Goal: Complete application form: Complete application form

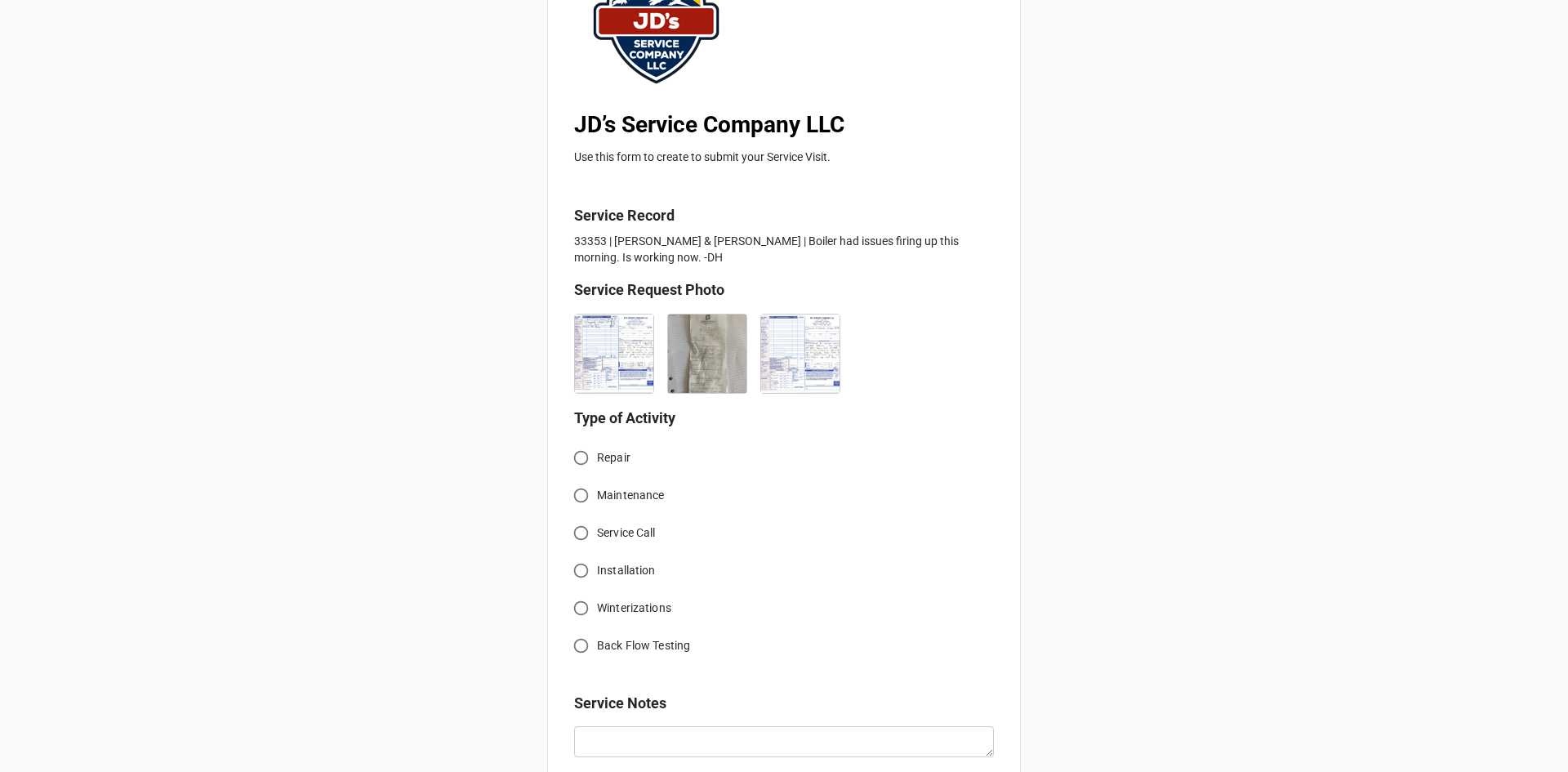
scroll to position [245, 0]
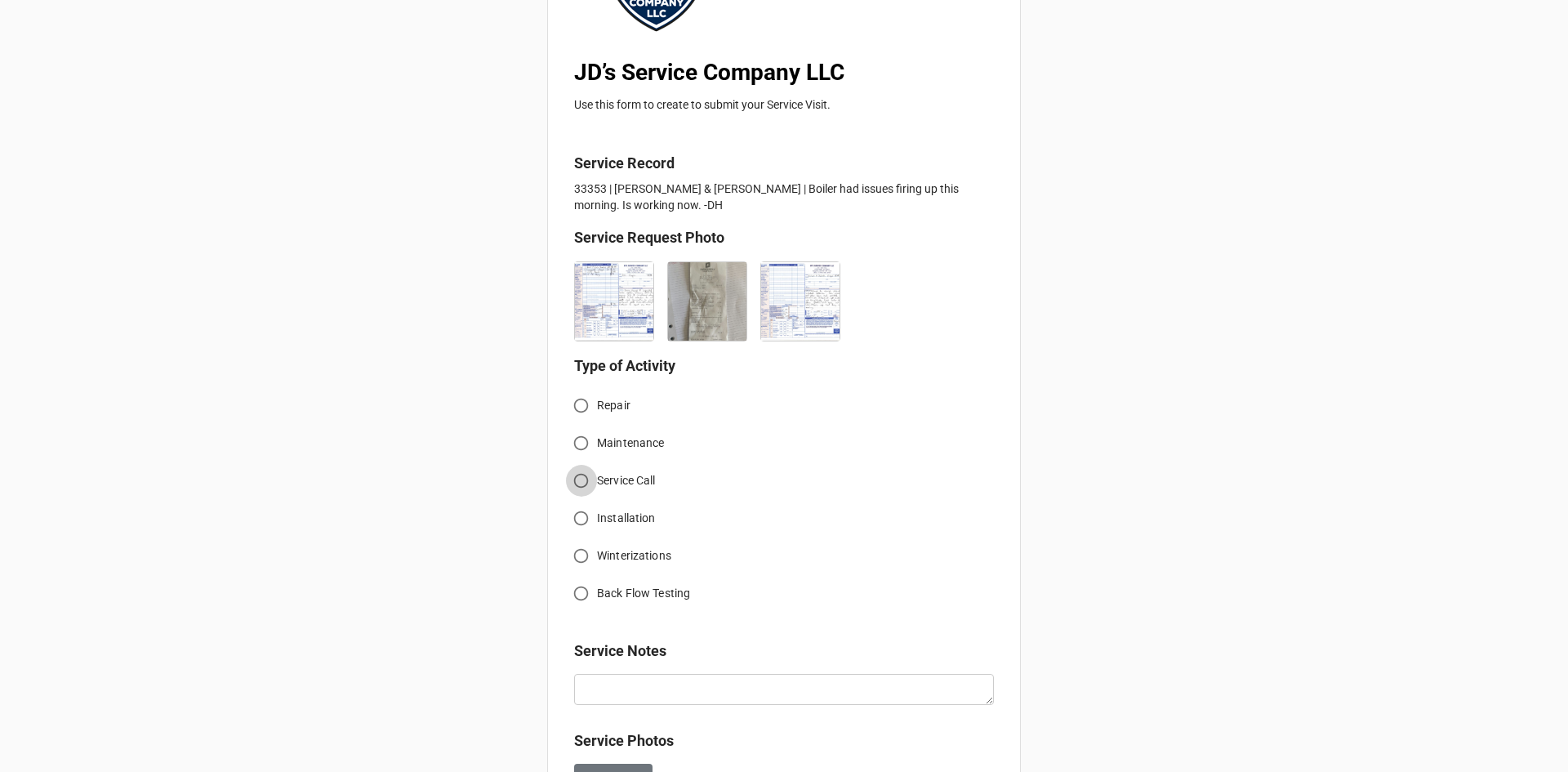
click at [579, 483] on input "Service Call" at bounding box center [581, 481] width 32 height 32
radio input "true"
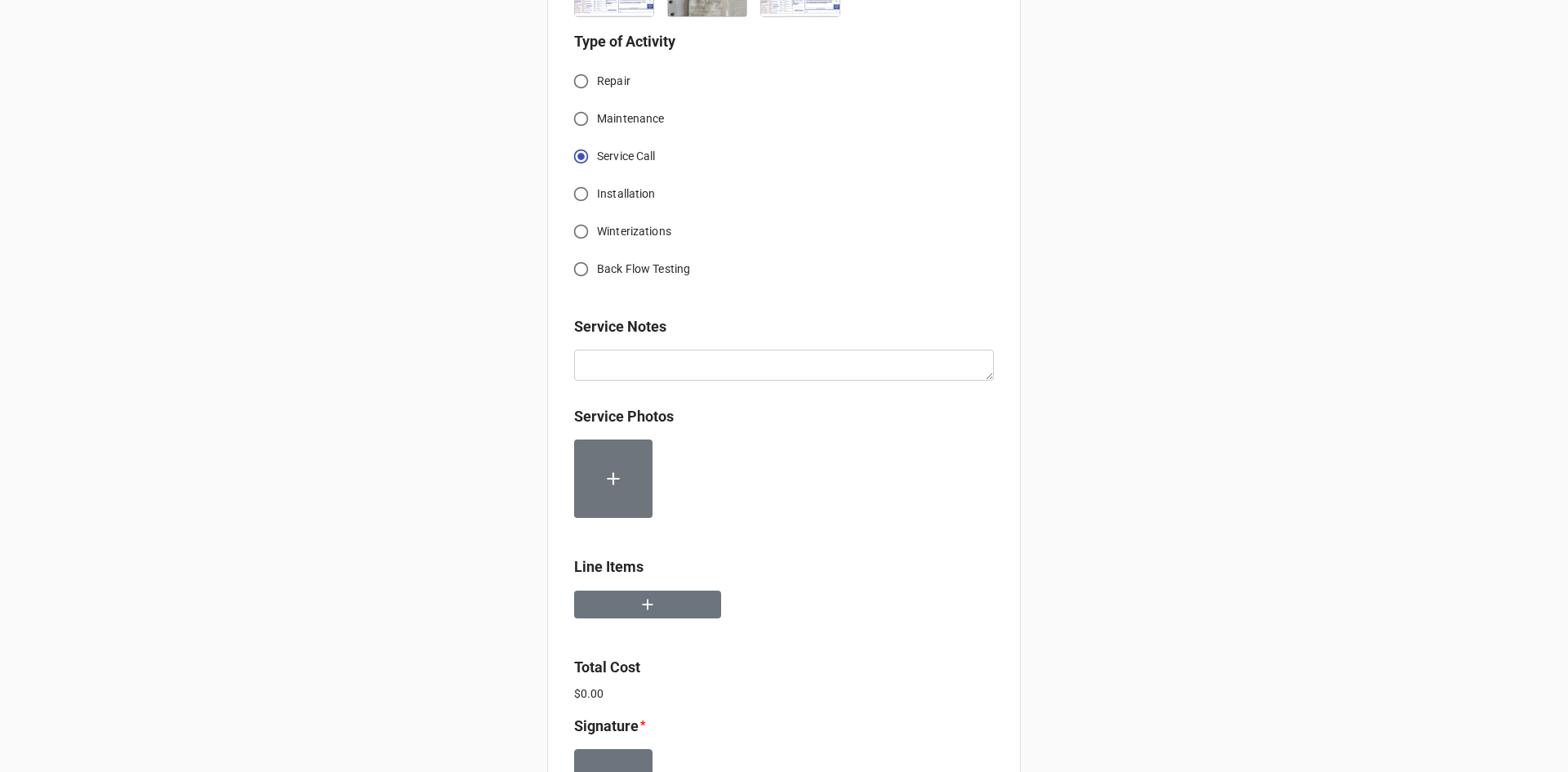
scroll to position [572, 0]
click at [614, 602] on button "button" at bounding box center [647, 602] width 147 height 28
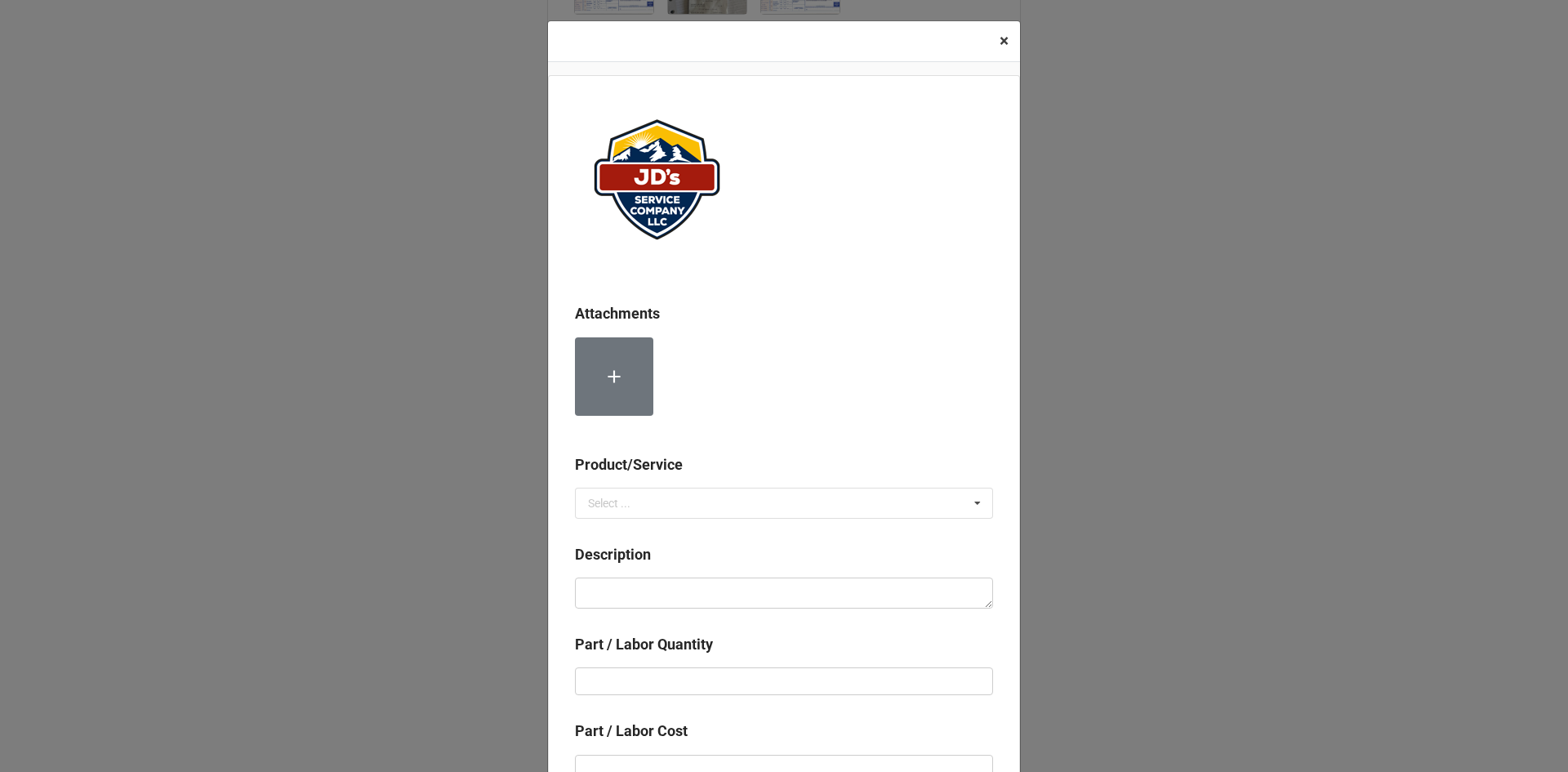
click at [1000, 38] on span "×" at bounding box center [1004, 41] width 9 height 20
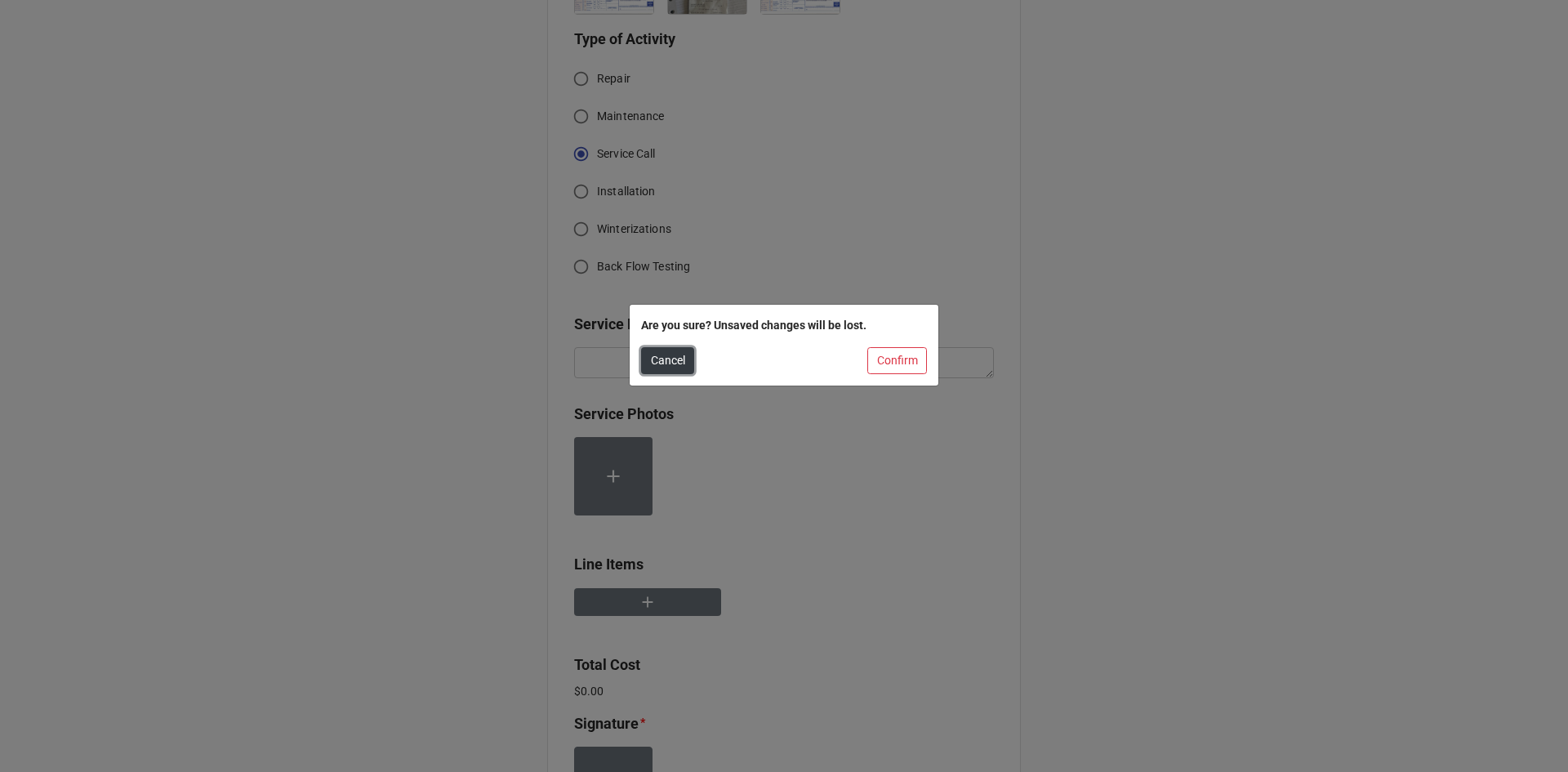
click at [670, 358] on button "Cancel" at bounding box center [668, 361] width 53 height 28
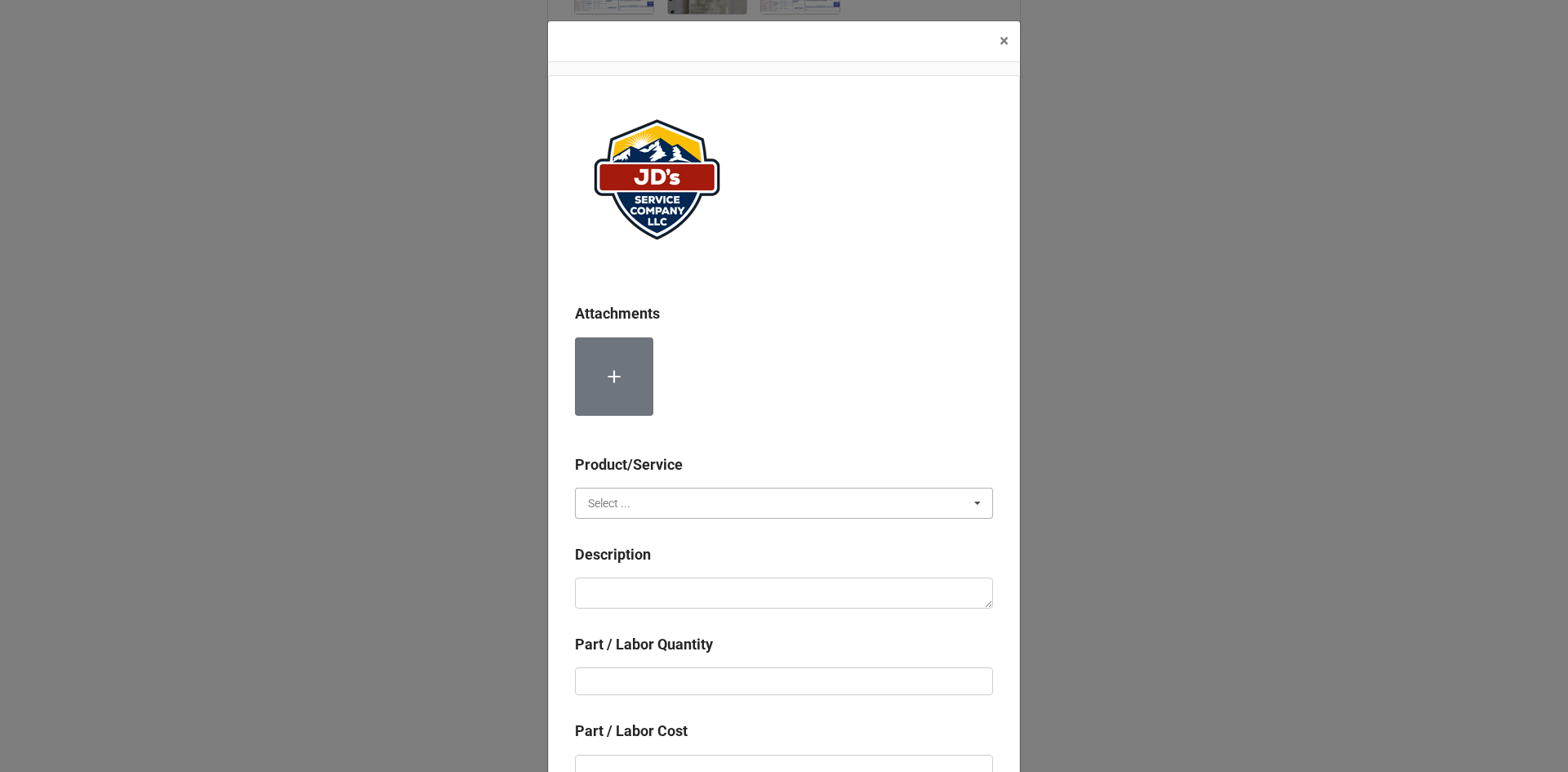
click at [738, 495] on input "text" at bounding box center [785, 503] width 417 height 29
click at [628, 532] on div "Services" at bounding box center [784, 533] width 417 height 30
click at [687, 601] on textarea at bounding box center [784, 593] width 418 height 31
paste textarea "9:30am-11:00am; JD troubleshoot boiler not firing. Forcibly fired boiler to obt…"
type textarea "x"
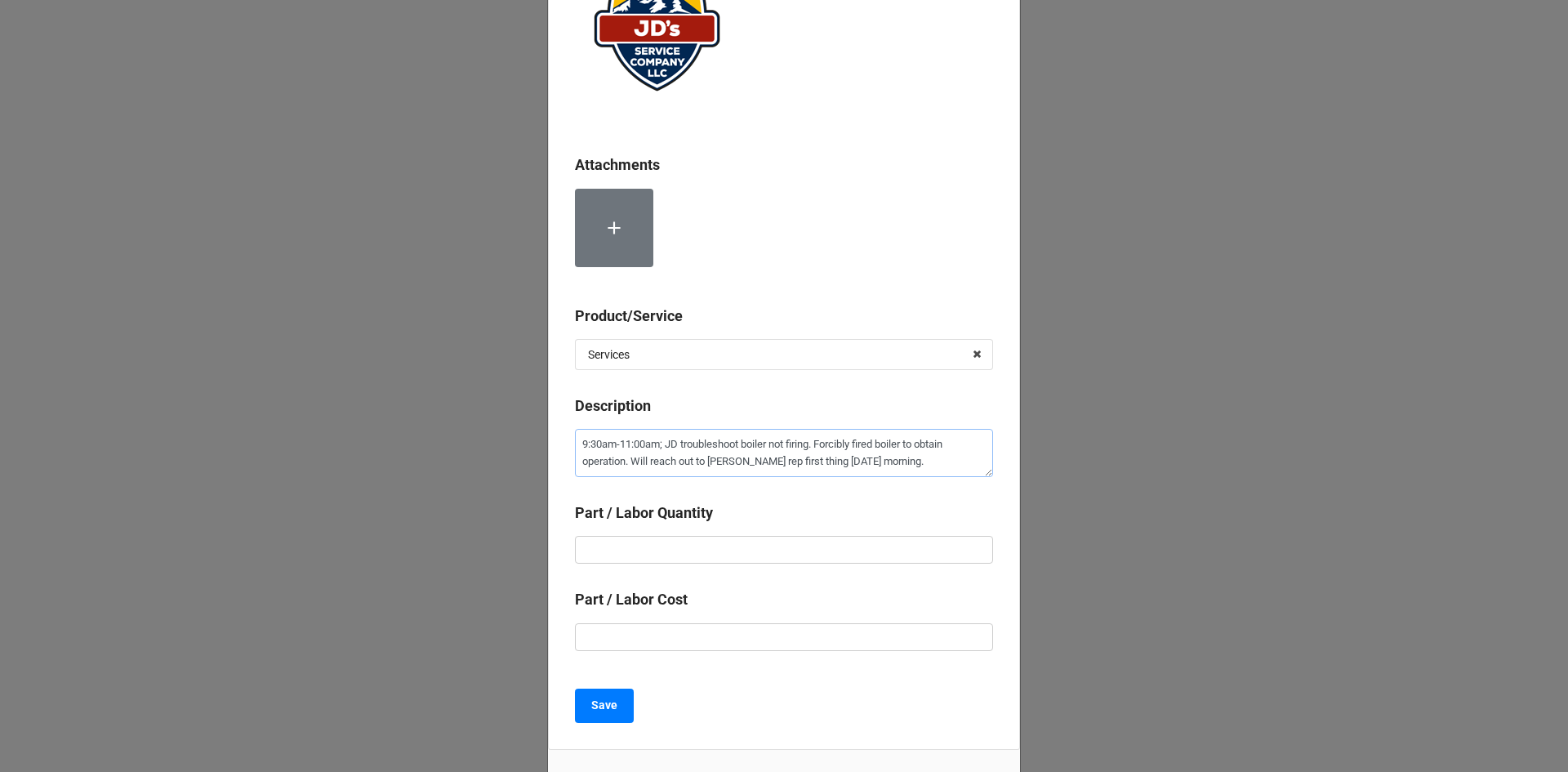
scroll to position [163, 0]
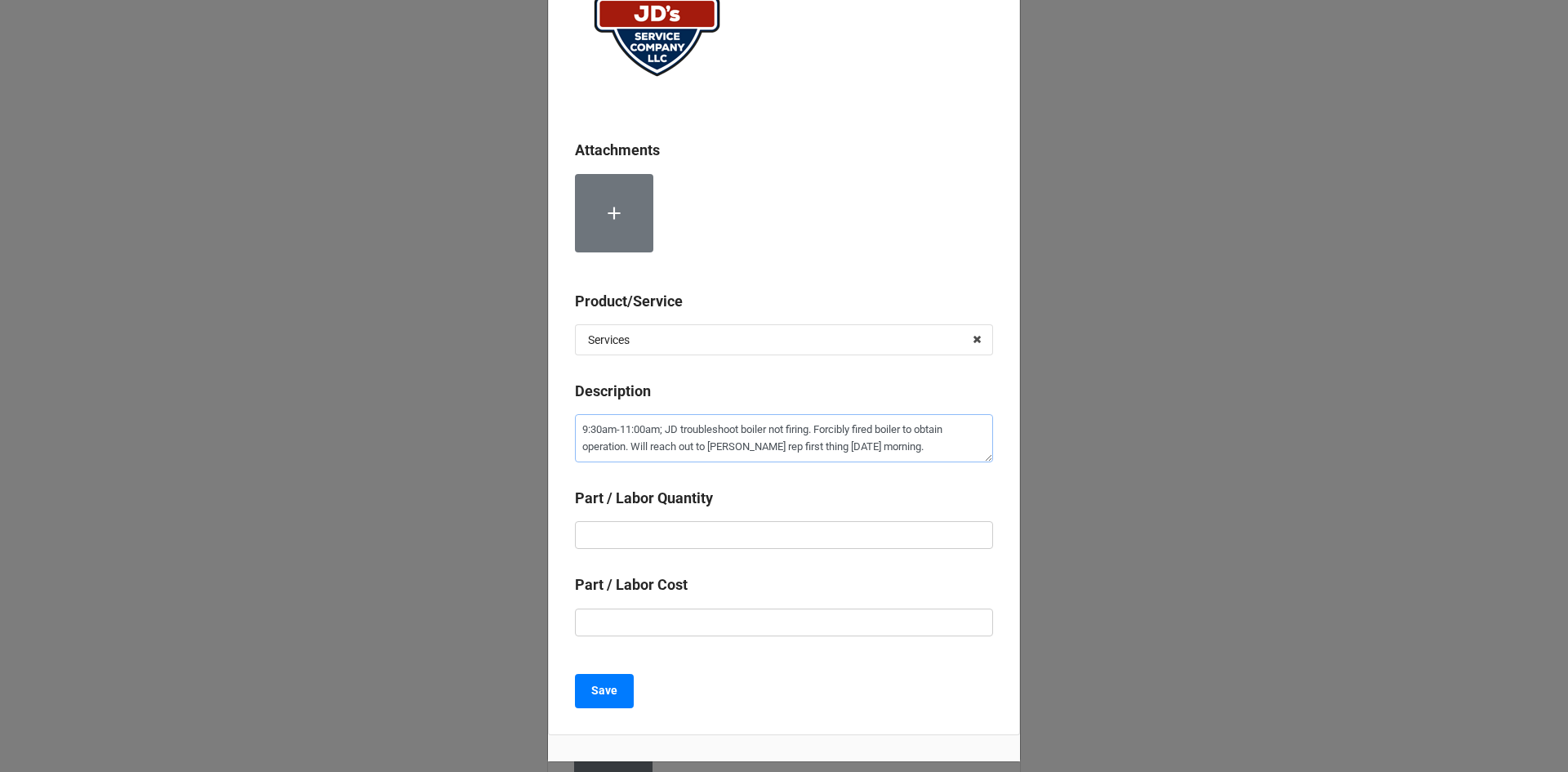
type textarea "9:30am-11:00am; JD troubleshoot boiler not firing. Forcibly fired boiler to obt…"
click at [791, 532] on input "text" at bounding box center [784, 534] width 418 height 28
type textarea "x"
type input "1"
type textarea "x"
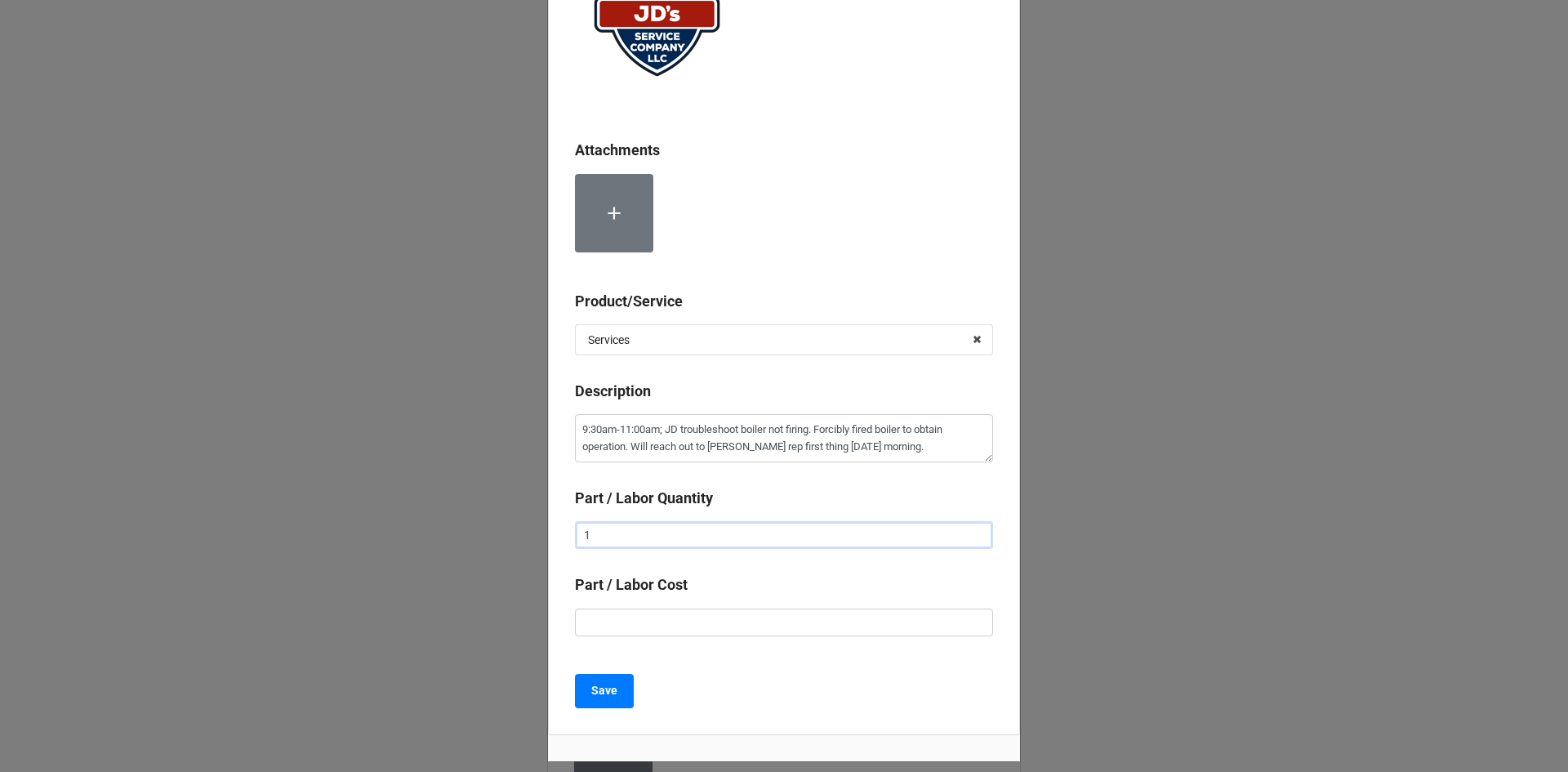
type input "1."
type textarea "x"
type input "1.5"
click at [698, 626] on input "text" at bounding box center [784, 622] width 418 height 28
type textarea "x"
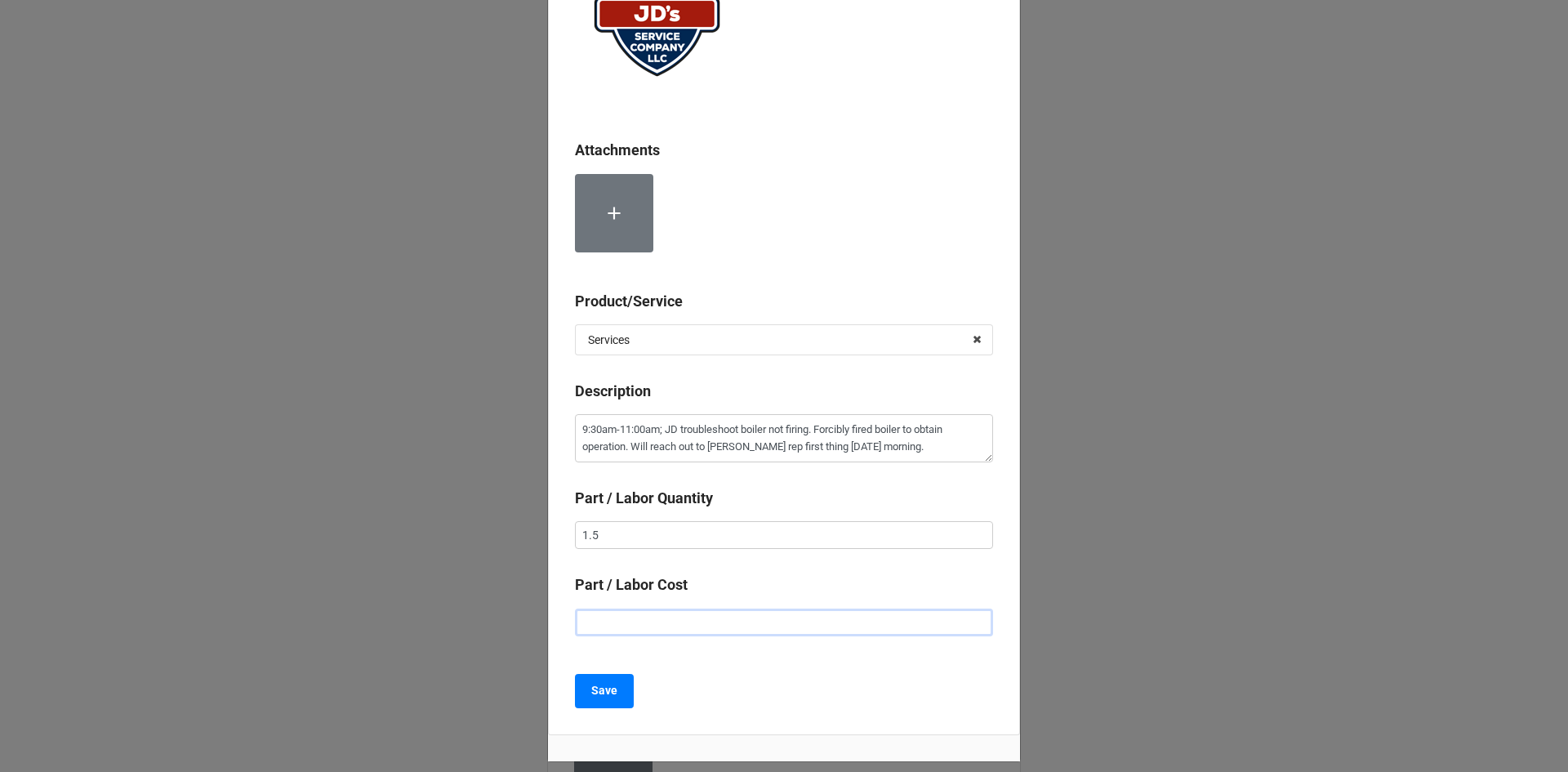
type input "$2.00"
type textarea "x"
type input "$22.00"
type textarea "x"
type input "$225.00"
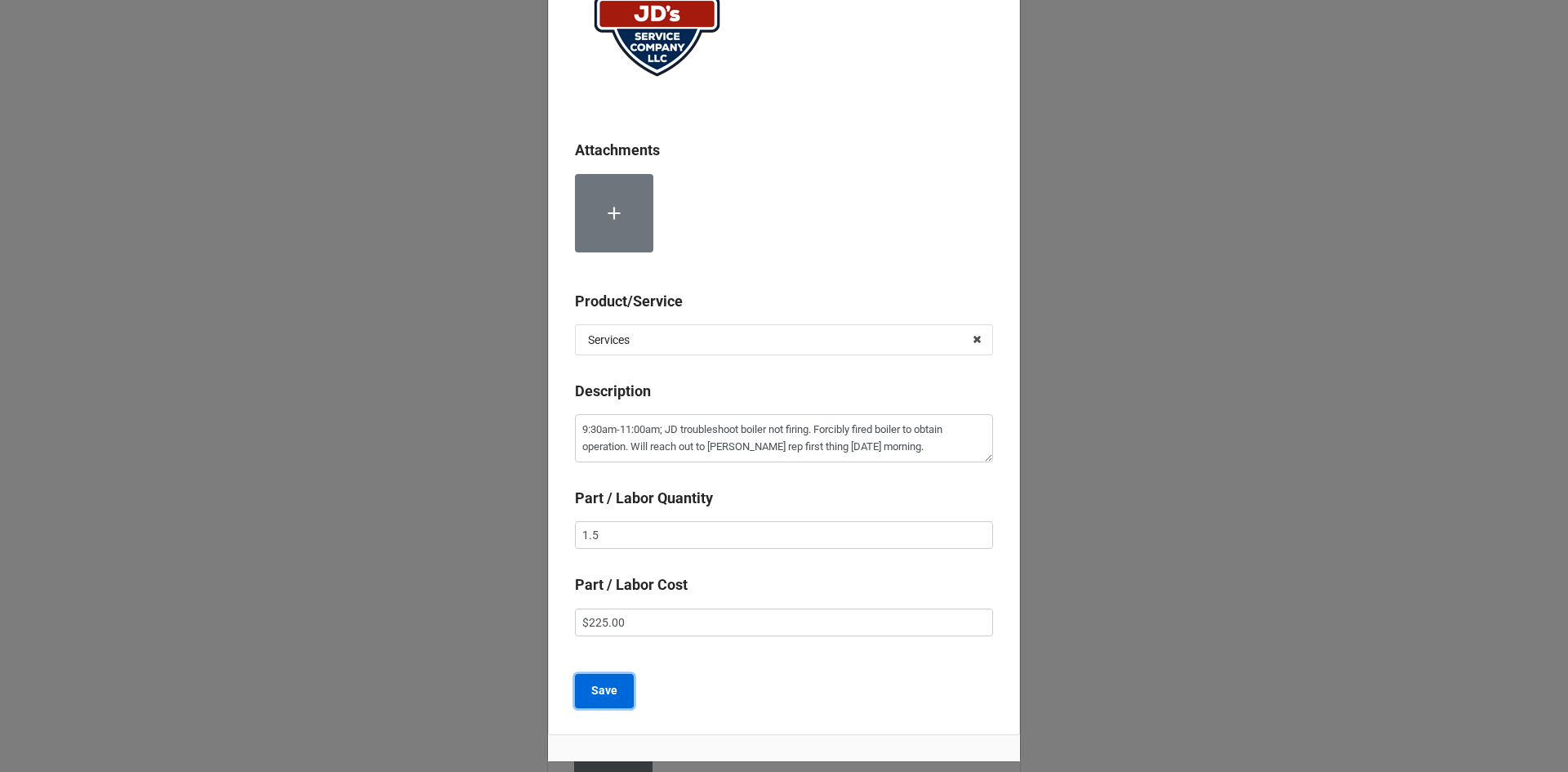
click at [601, 696] on b "Save" at bounding box center [604, 690] width 26 height 17
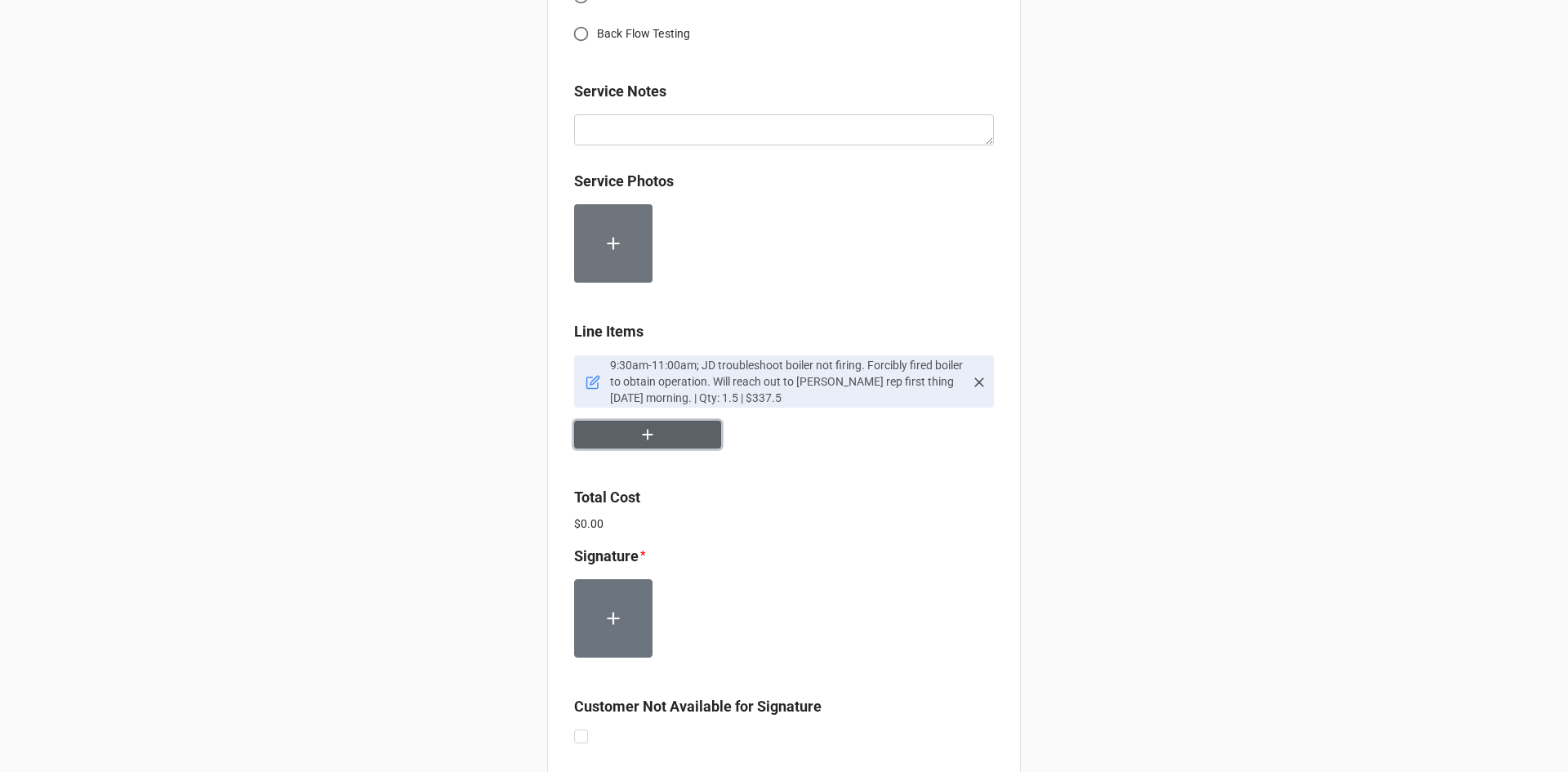
scroll to position [817, 0]
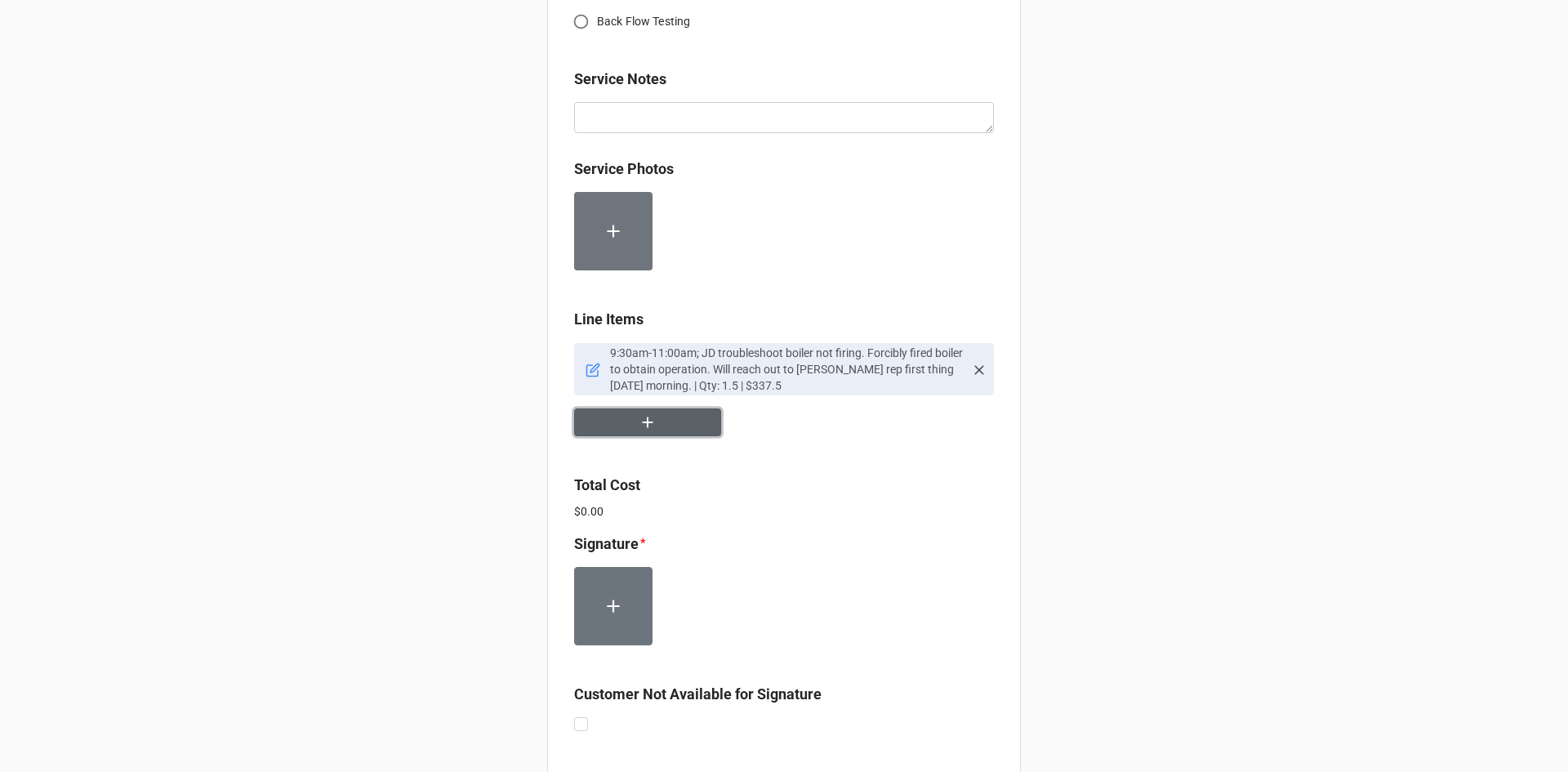
click at [628, 422] on button "button" at bounding box center [647, 423] width 147 height 28
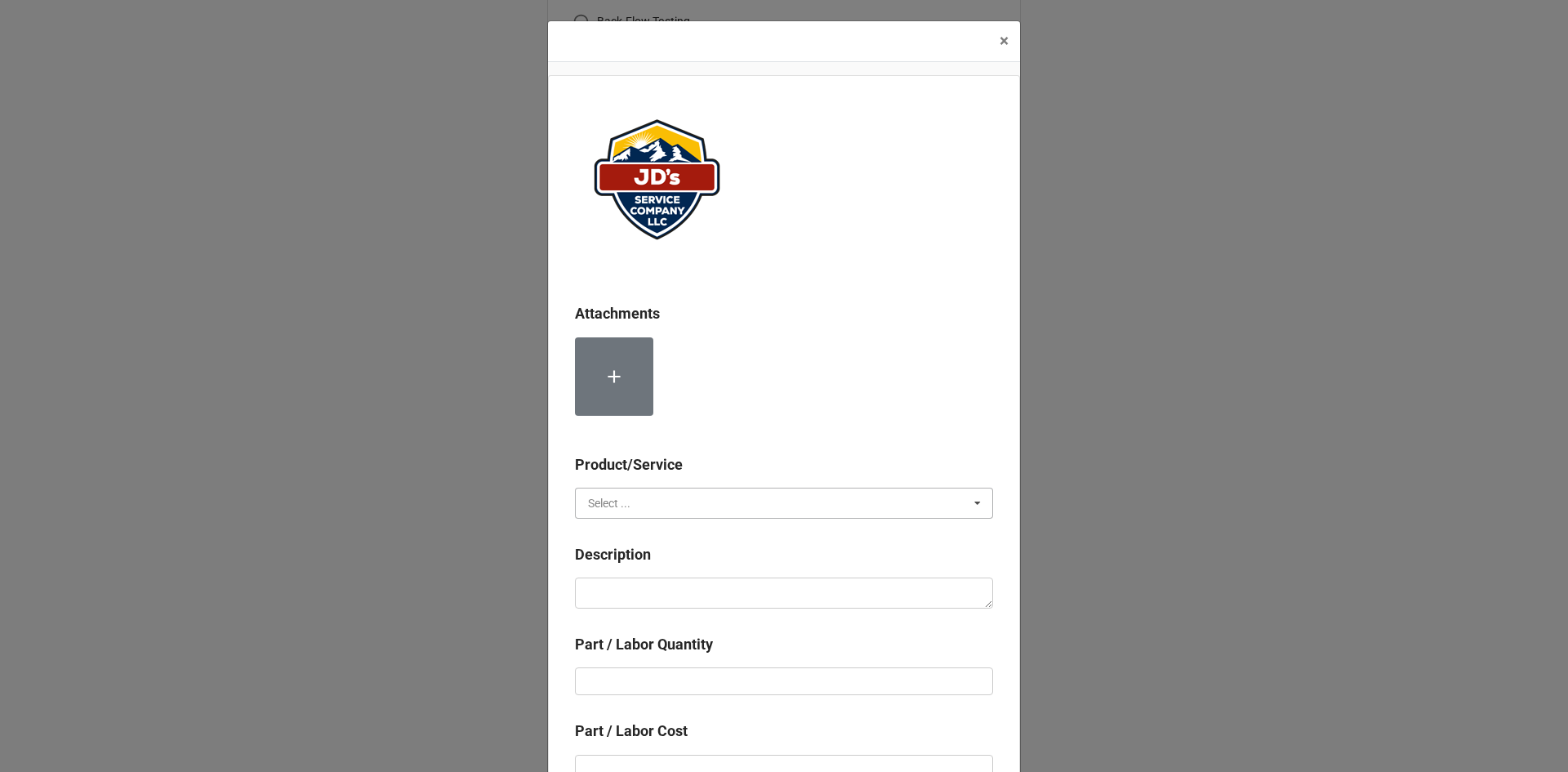
click at [638, 500] on input "text" at bounding box center [785, 503] width 417 height 29
click at [635, 565] on span "Material Cost" at bounding box center [622, 564] width 68 height 13
paste textarea "11:30am-12:30pm; Returned to remove previously installed extension from concent…"
type textarea "x"
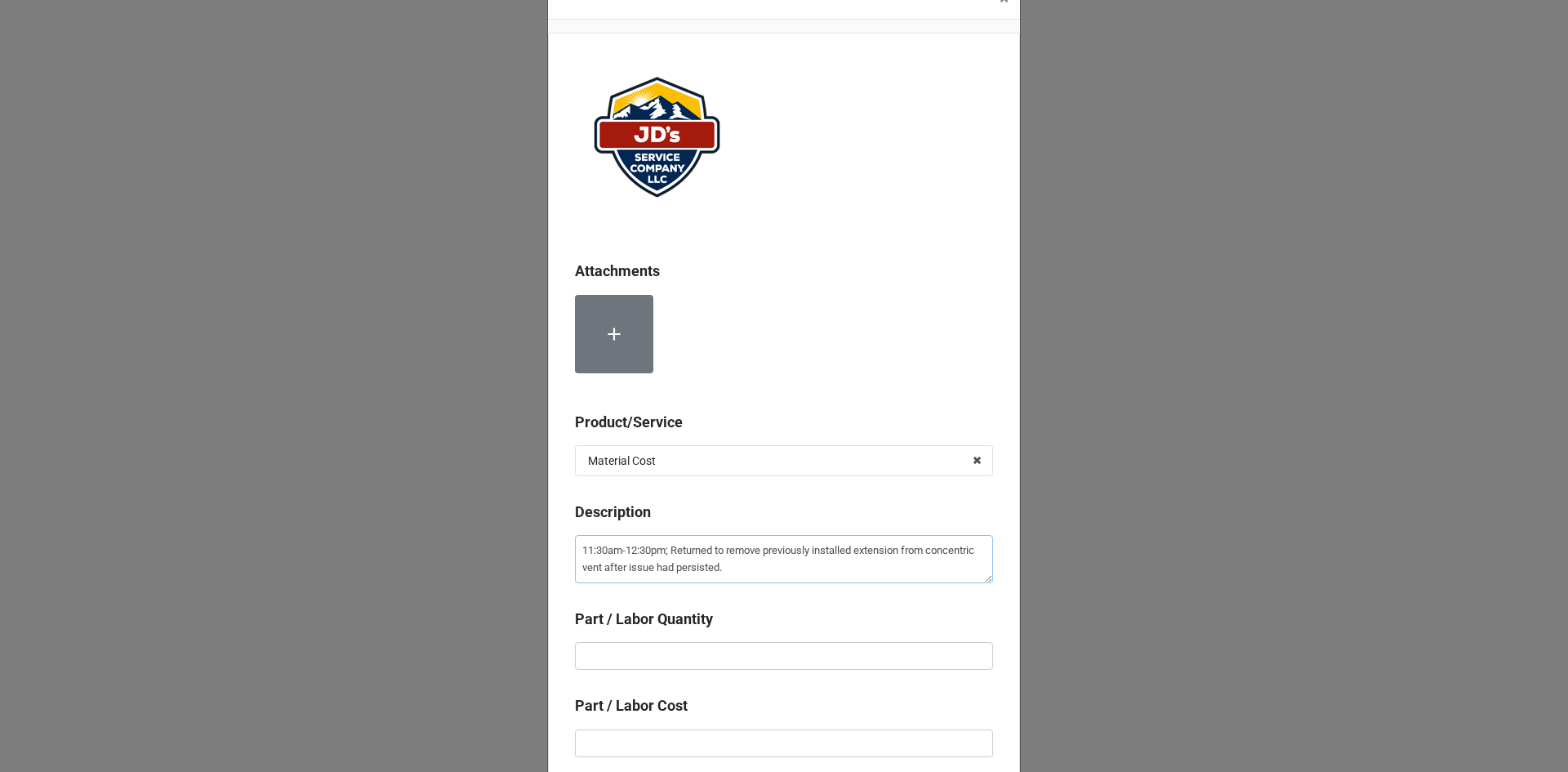
scroll to position [82, 0]
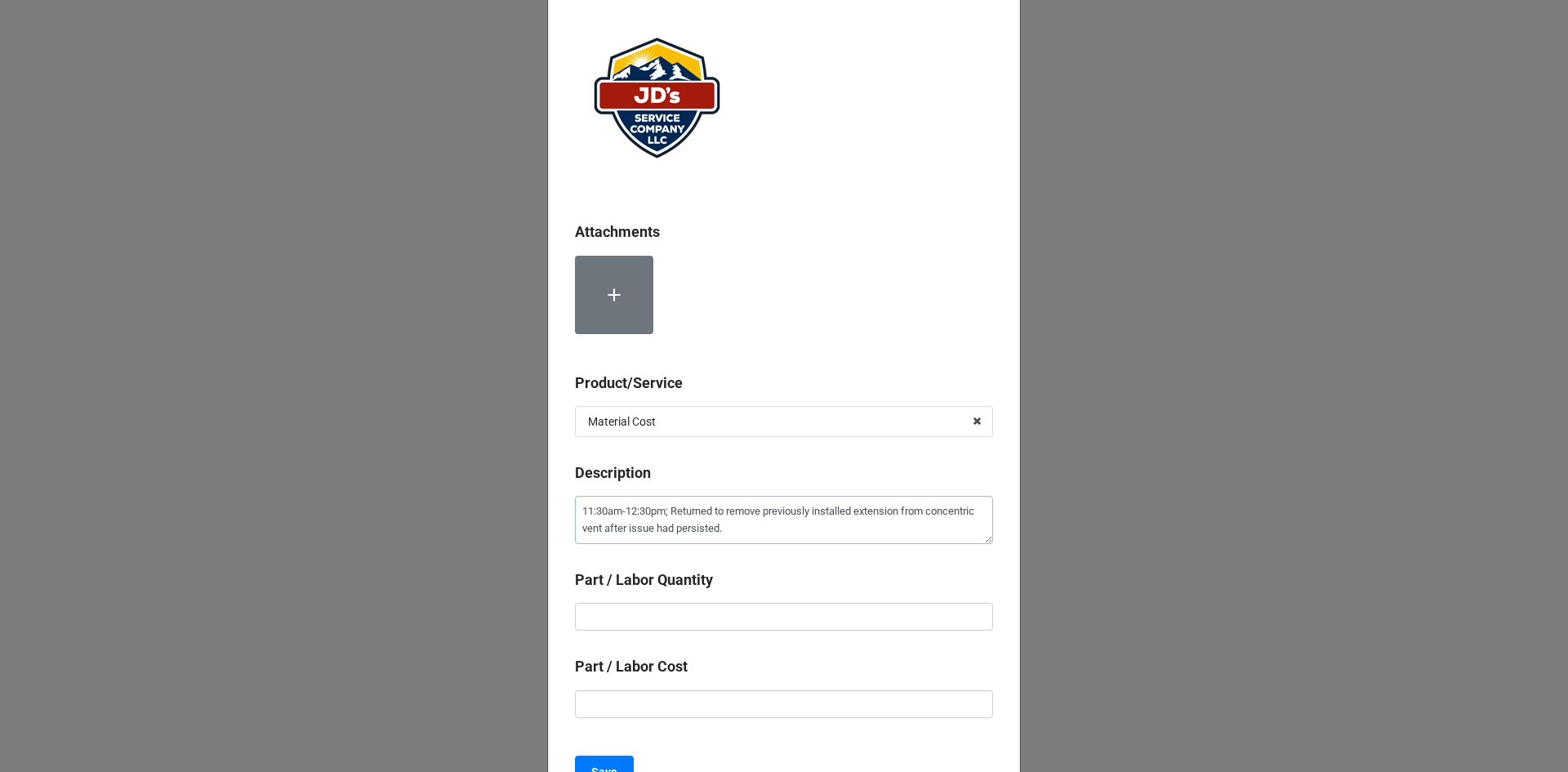
type textarea "11:30am-12:30pm; Returned to remove previously installed extension from concent…"
click at [787, 607] on input "text" at bounding box center [784, 616] width 418 height 28
type textarea "x"
type input "1"
type textarea "x"
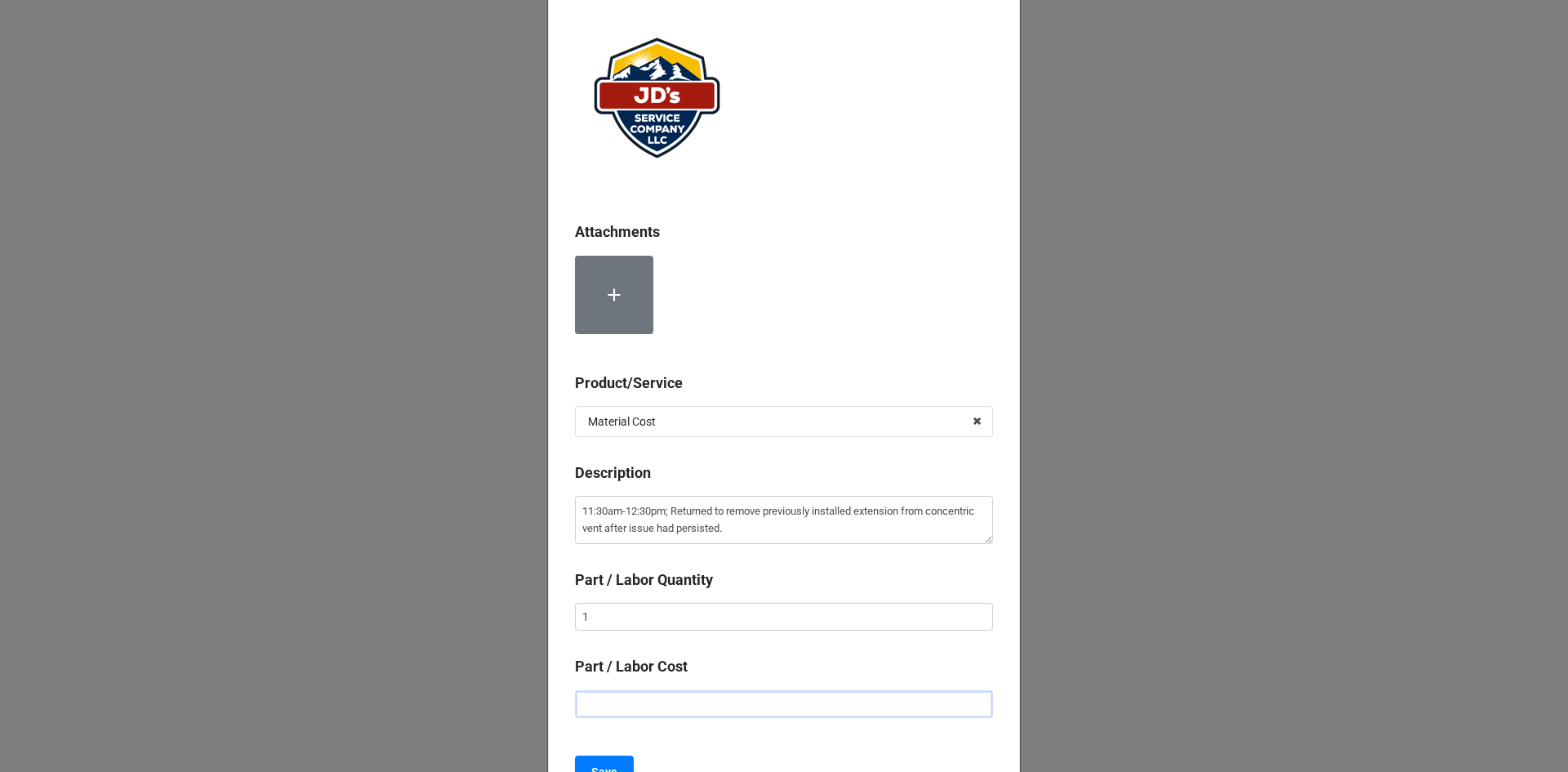
type input "$2.00"
type textarea "x"
type input "$22.00"
type textarea "x"
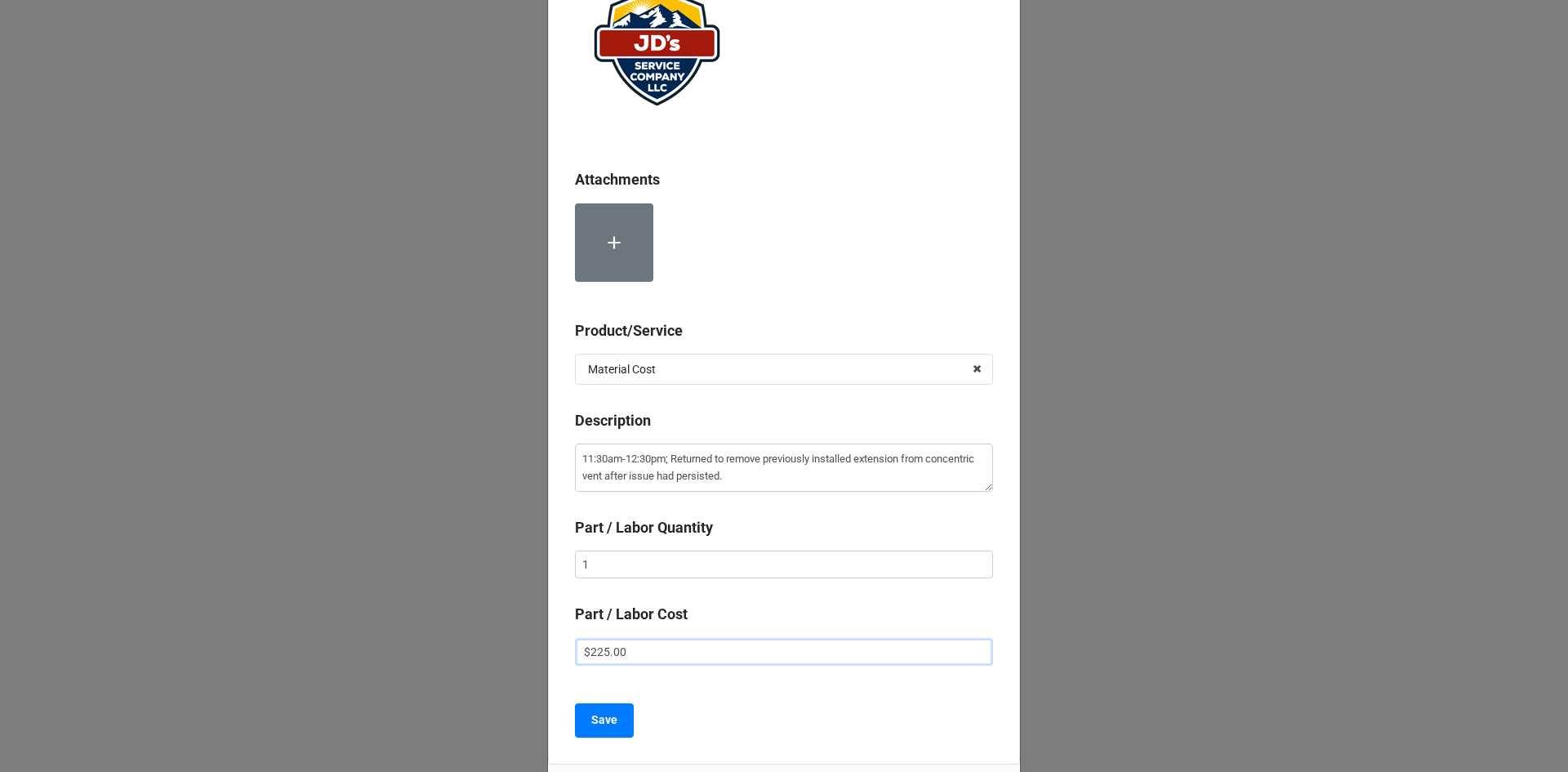
scroll to position [163, 0]
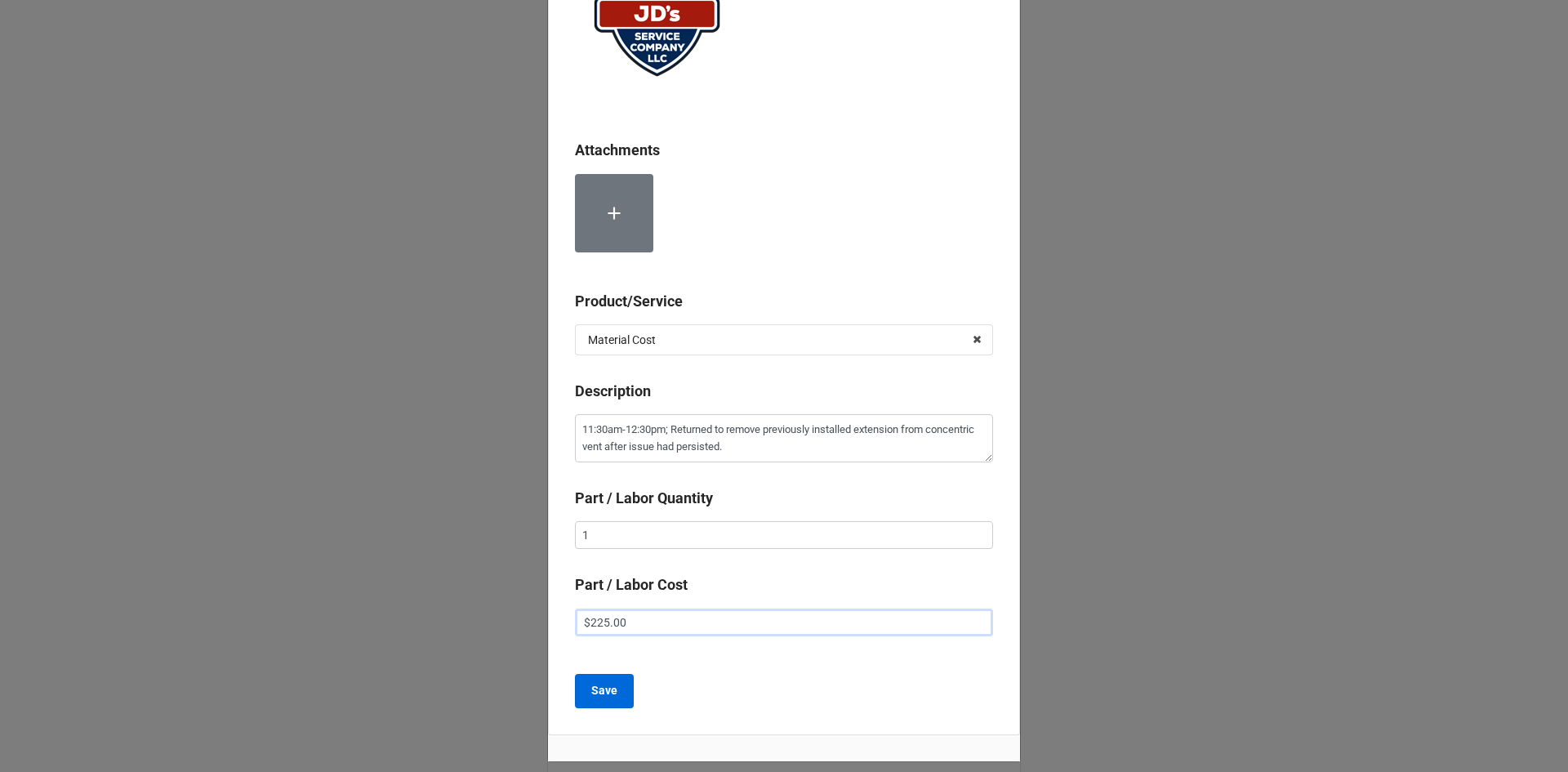
type input "$225.00"
click at [602, 701] on button "Save" at bounding box center [605, 691] width 59 height 35
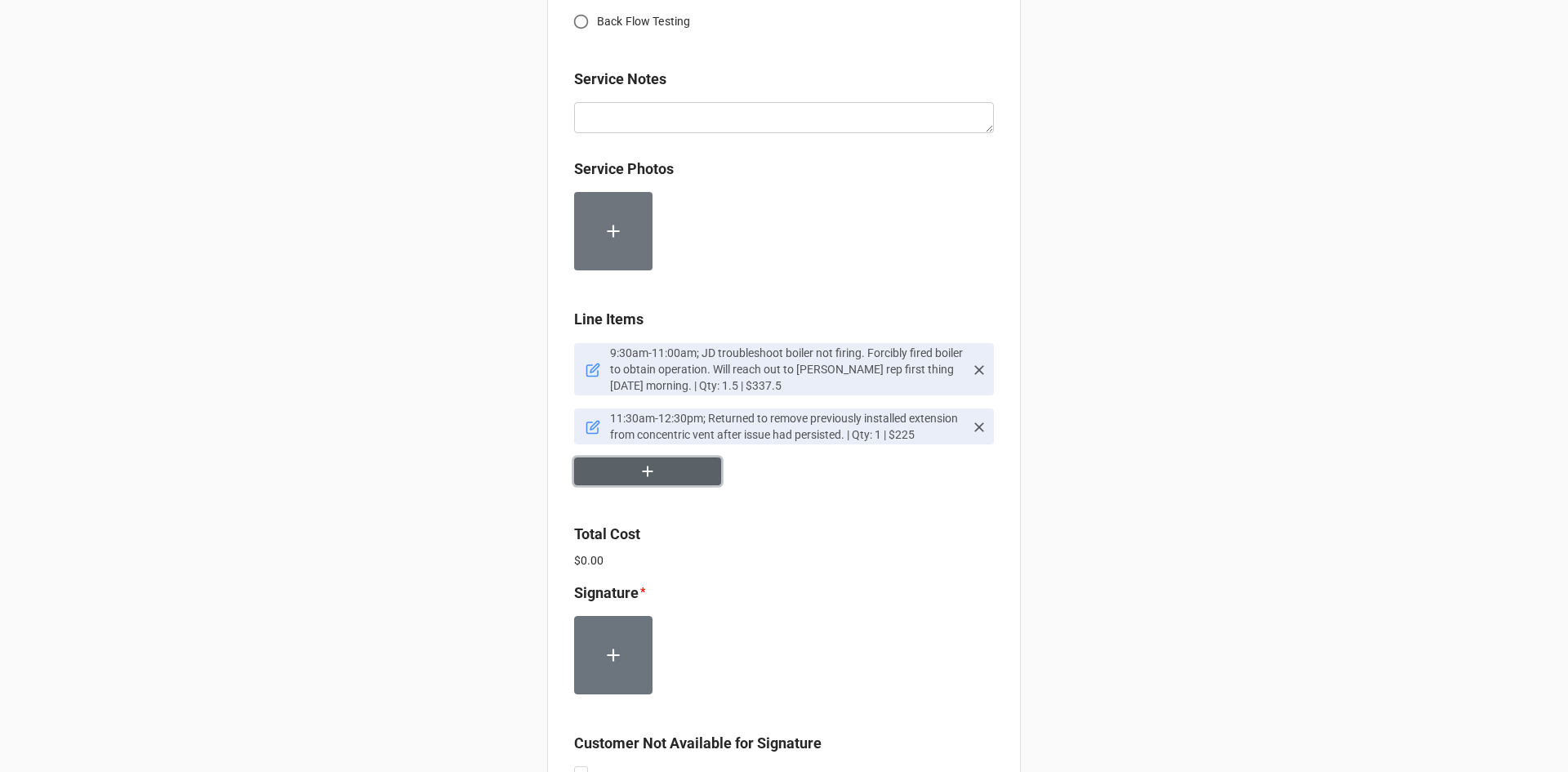
click at [653, 469] on button "button" at bounding box center [647, 472] width 147 height 28
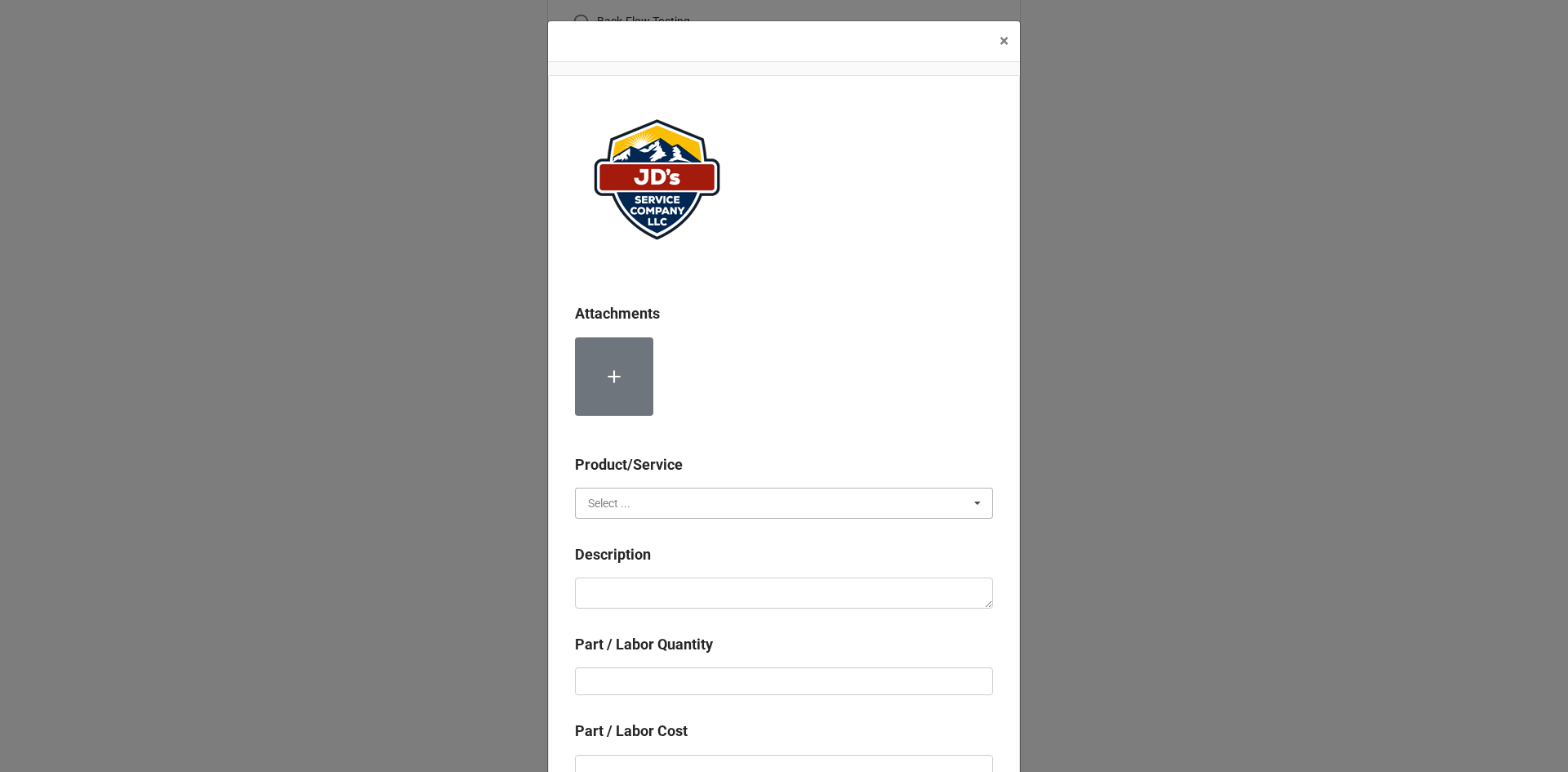
click at [683, 494] on input "text" at bounding box center [785, 503] width 417 height 29
click at [643, 557] on span "Material Cost" at bounding box center [622, 564] width 68 height 13
click at [675, 496] on input "text" at bounding box center [785, 503] width 417 height 29
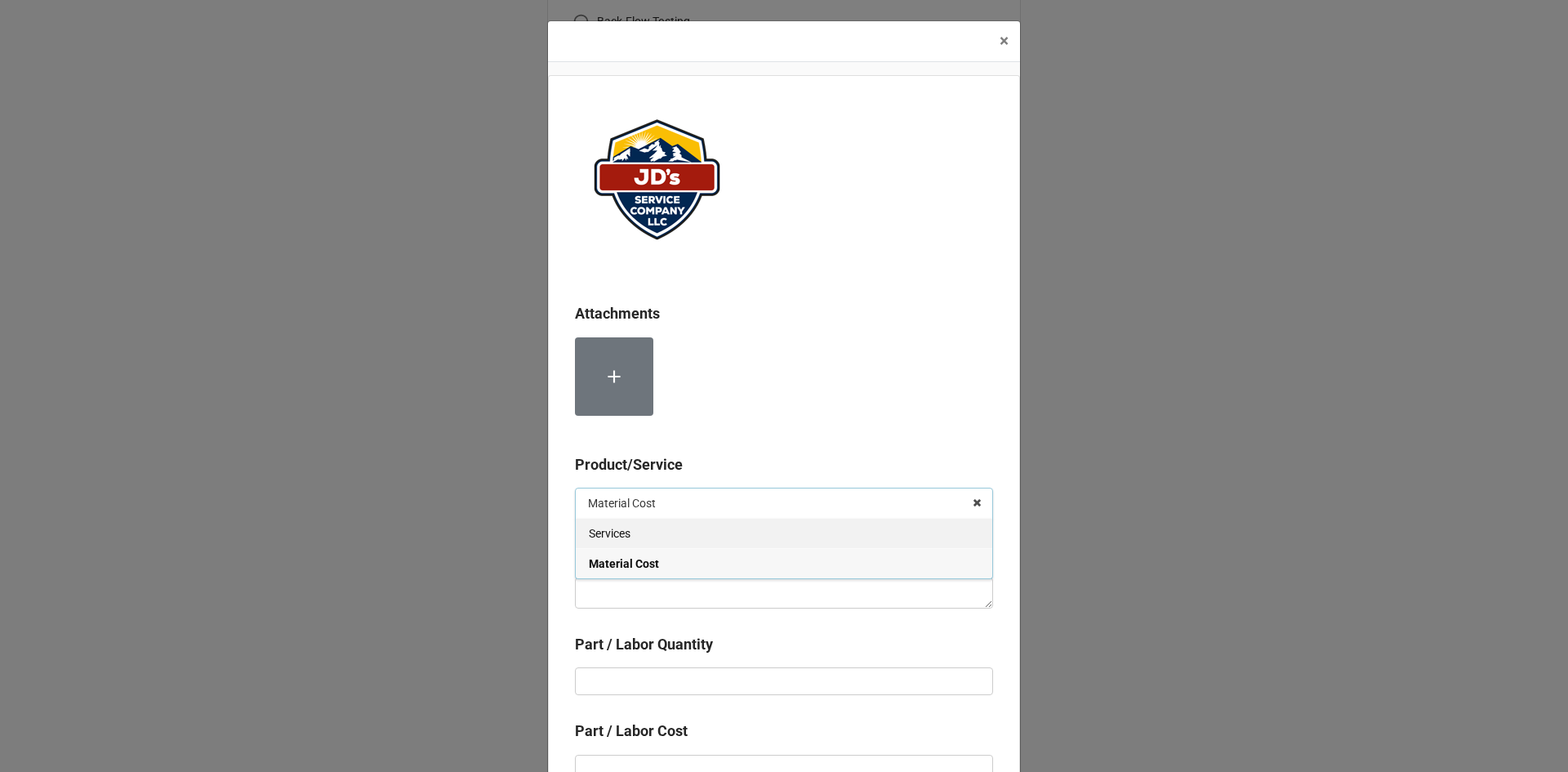
click at [695, 529] on div "Services" at bounding box center [784, 533] width 417 height 30
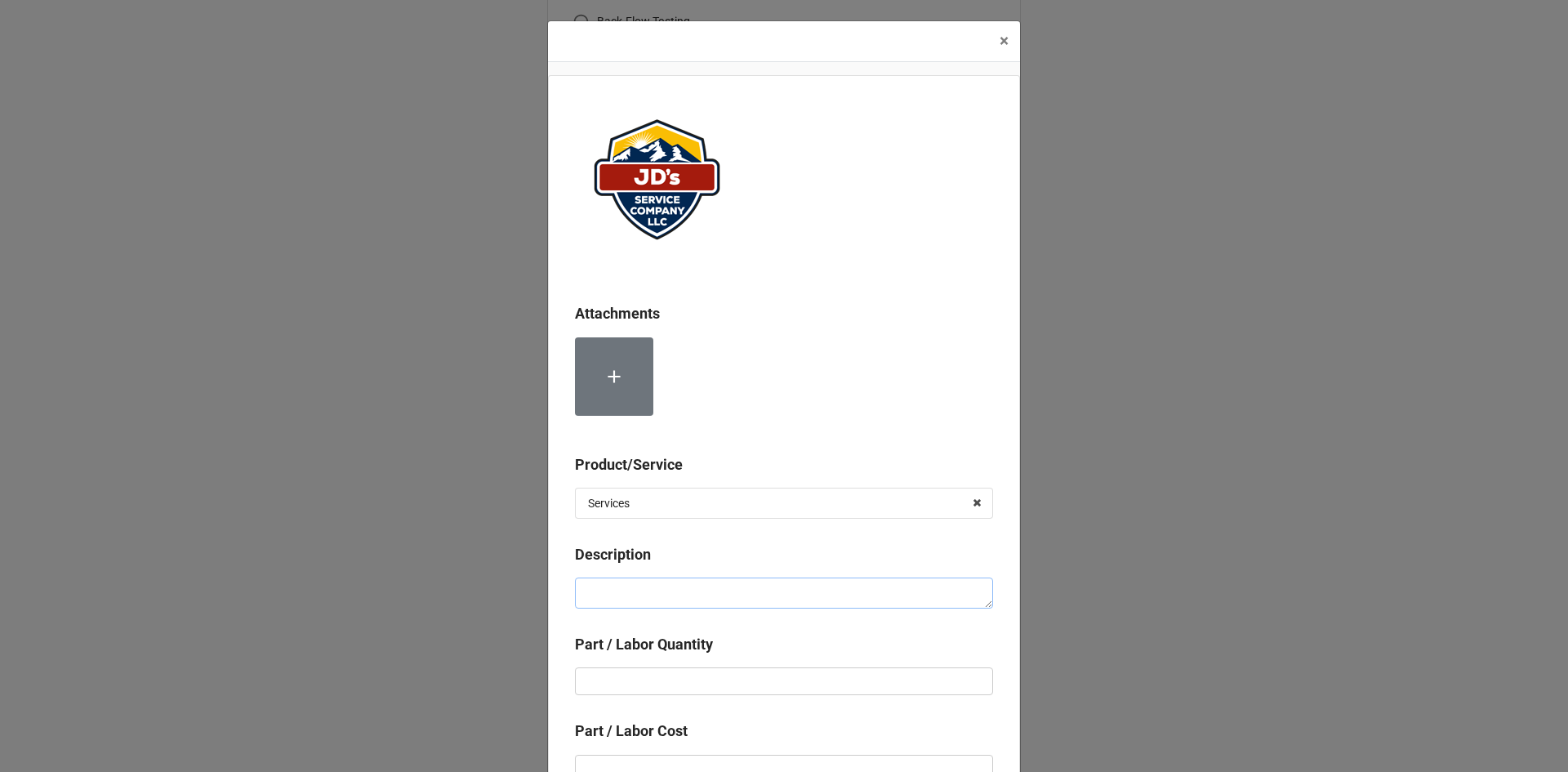
click at [695, 578] on textarea at bounding box center [784, 593] width 418 height 31
type textarea "x"
type textarea "W"
type textarea "x"
type textarea "Wa"
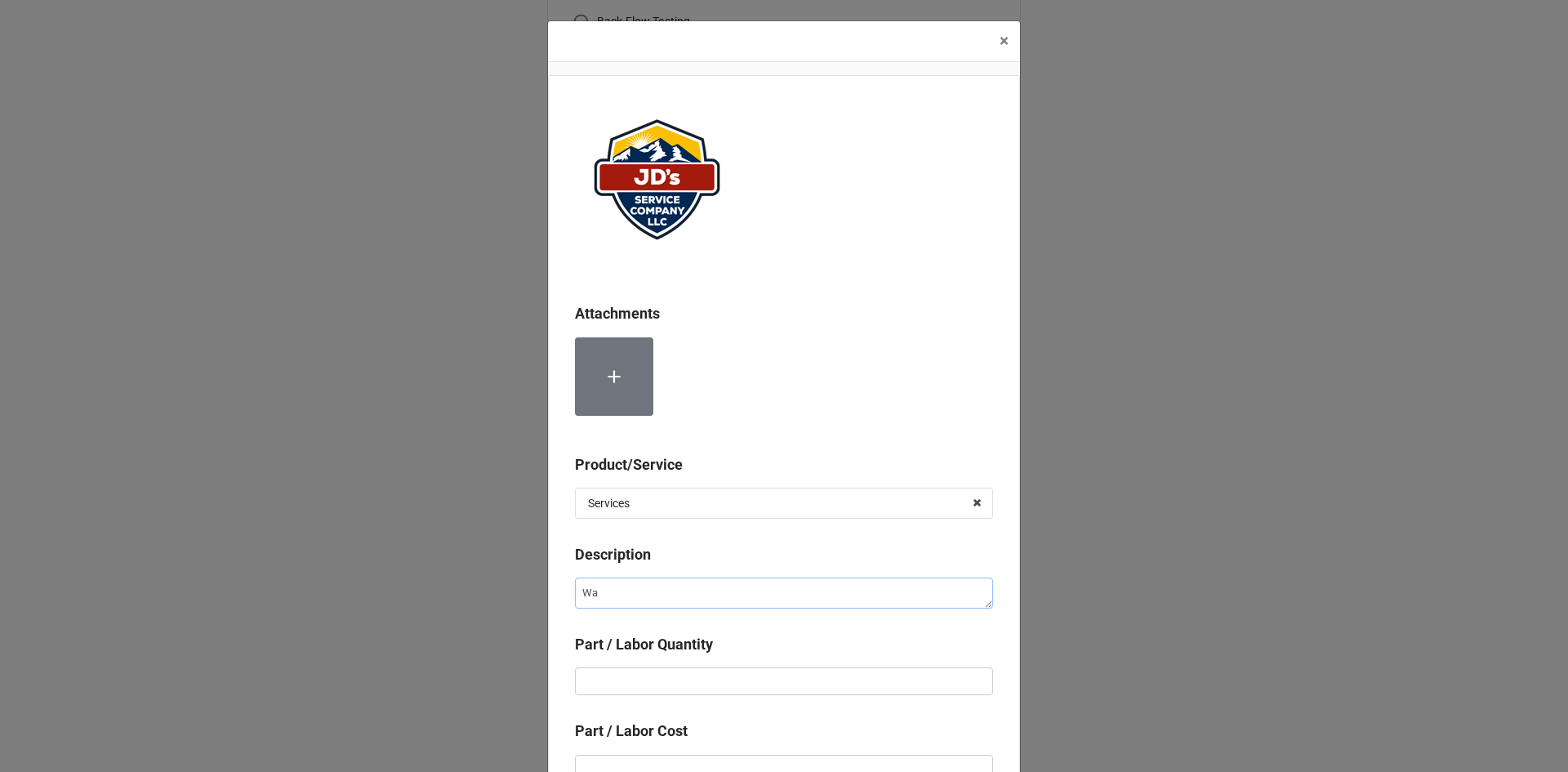
type textarea "x"
type textarea "War"
type textarea "x"
type textarea "Warr"
type textarea "x"
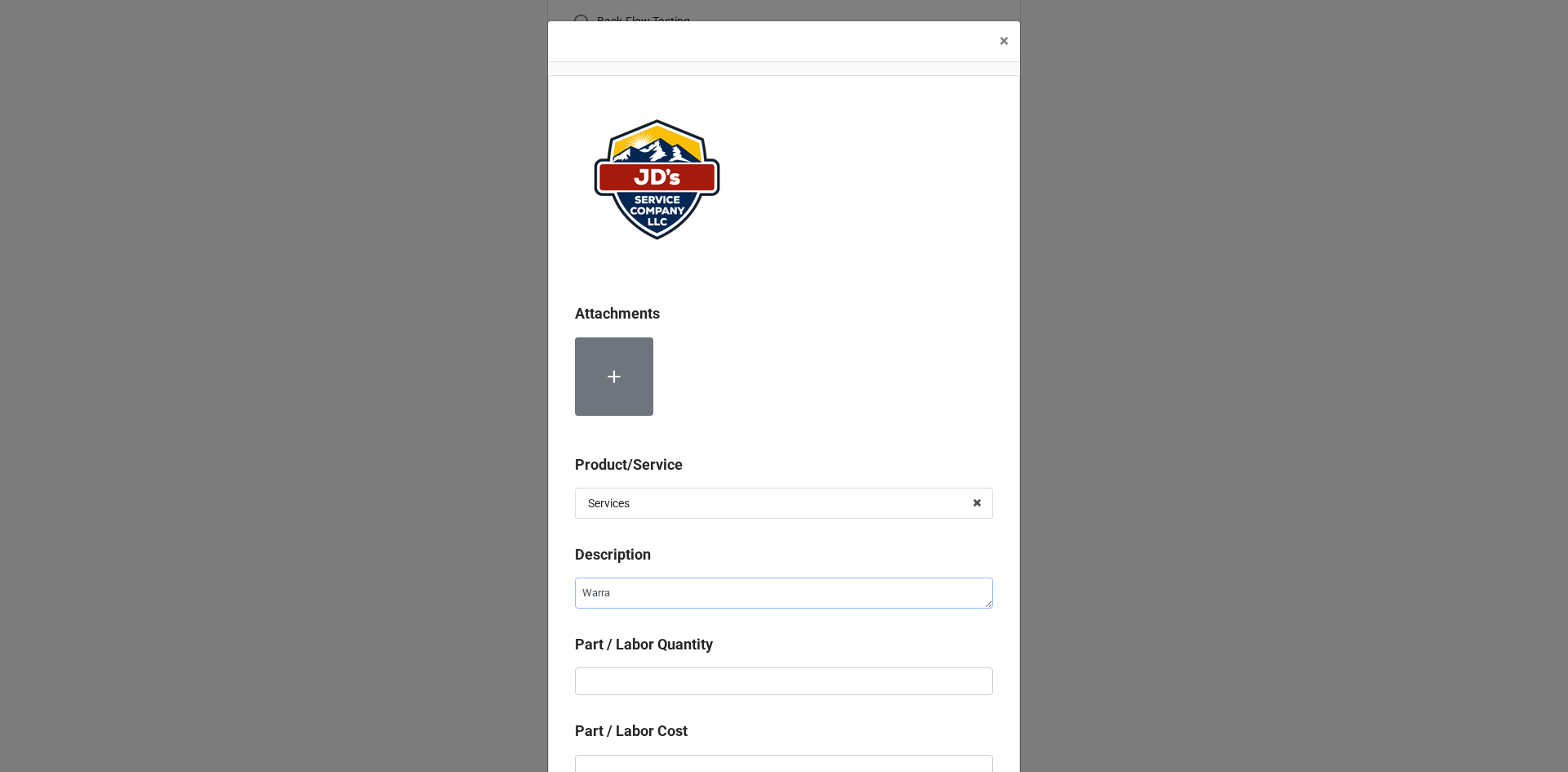
type textarea "Warran"
type textarea "x"
type textarea "Warrant"
type textarea "x"
type textarea "Warranty"
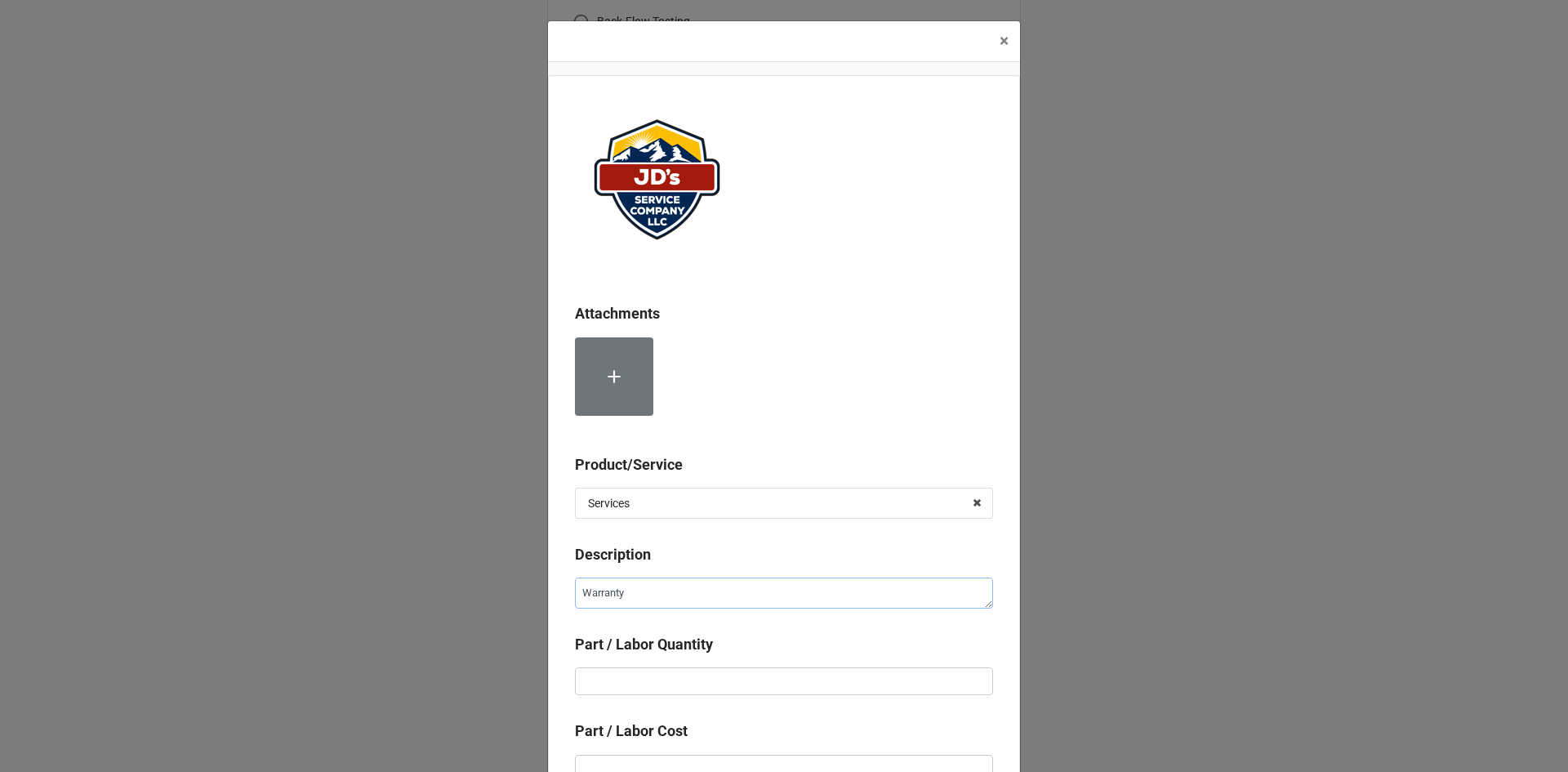
type textarea "x"
type textarea "Warranty"
type textarea "x"
type textarea "Warranty R"
type textarea "x"
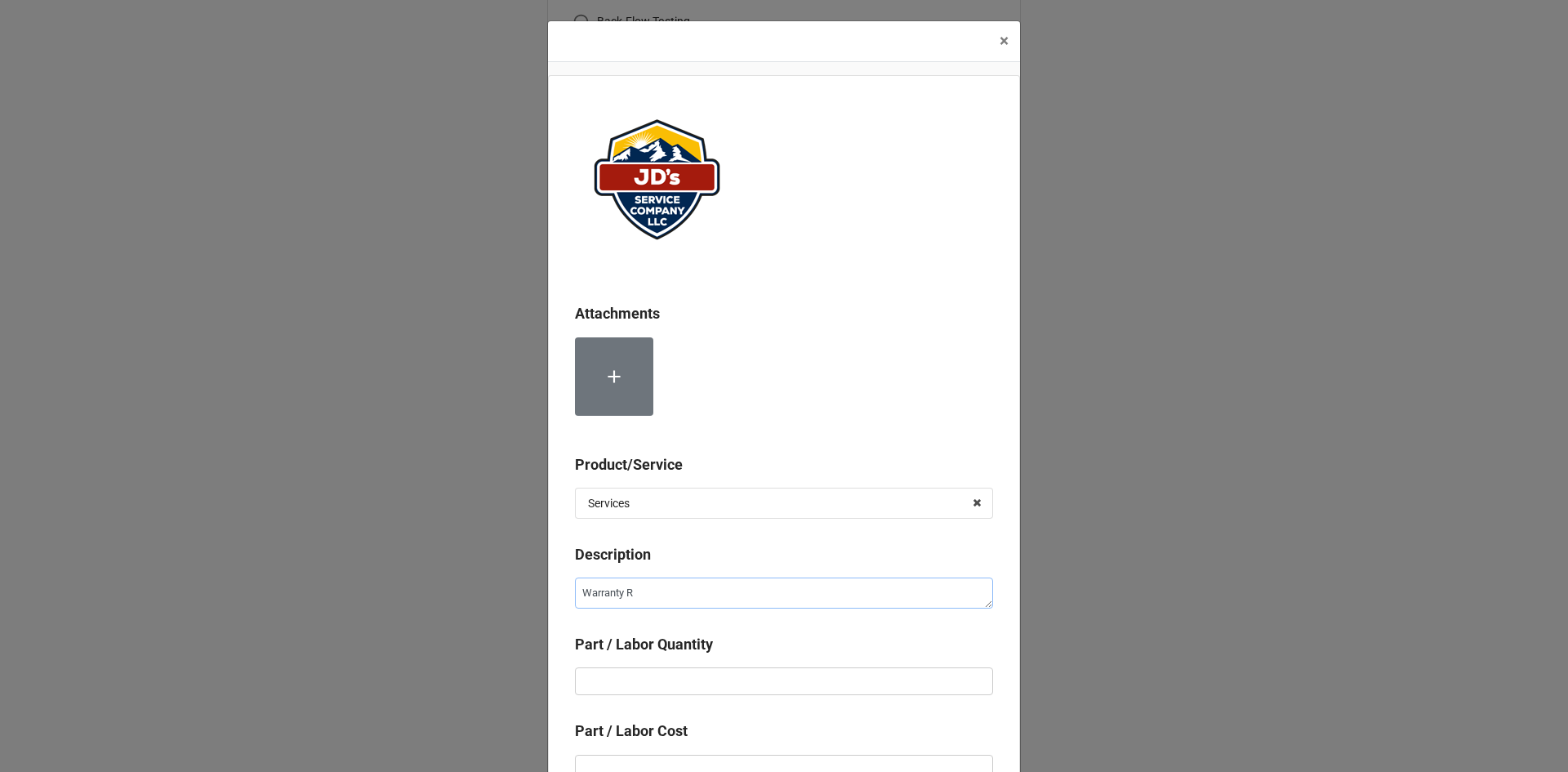
type textarea "Warranty Re"
type textarea "x"
type textarea "Warranty Rep"
type textarea "x"
type textarea "Warranty Repa"
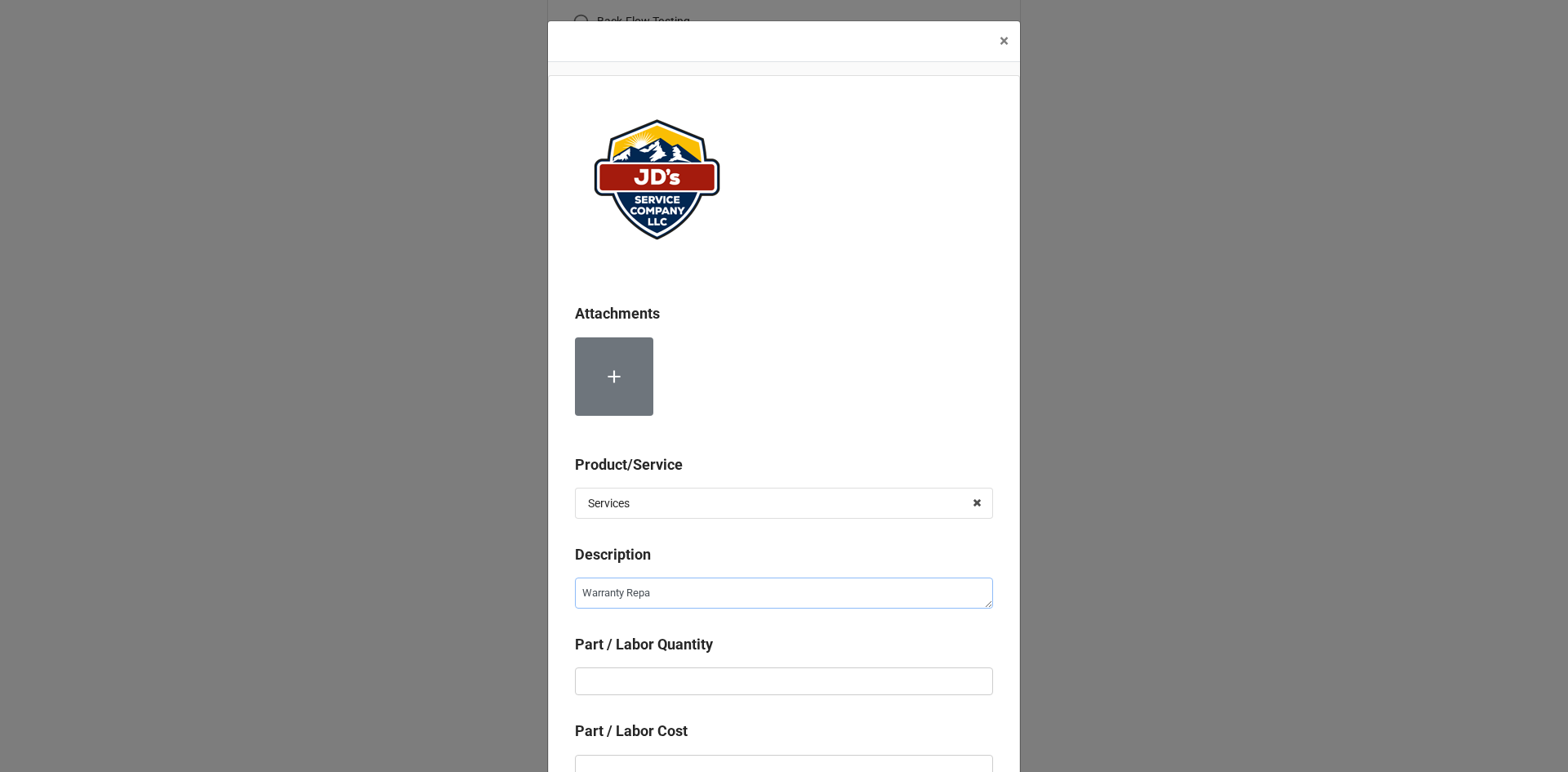
type textarea "x"
type textarea "Warranty Repai"
type textarea "x"
type textarea "Warranty Repair"
click at [576, 596] on textarea "Warranty Repair" at bounding box center [784, 593] width 418 height 31
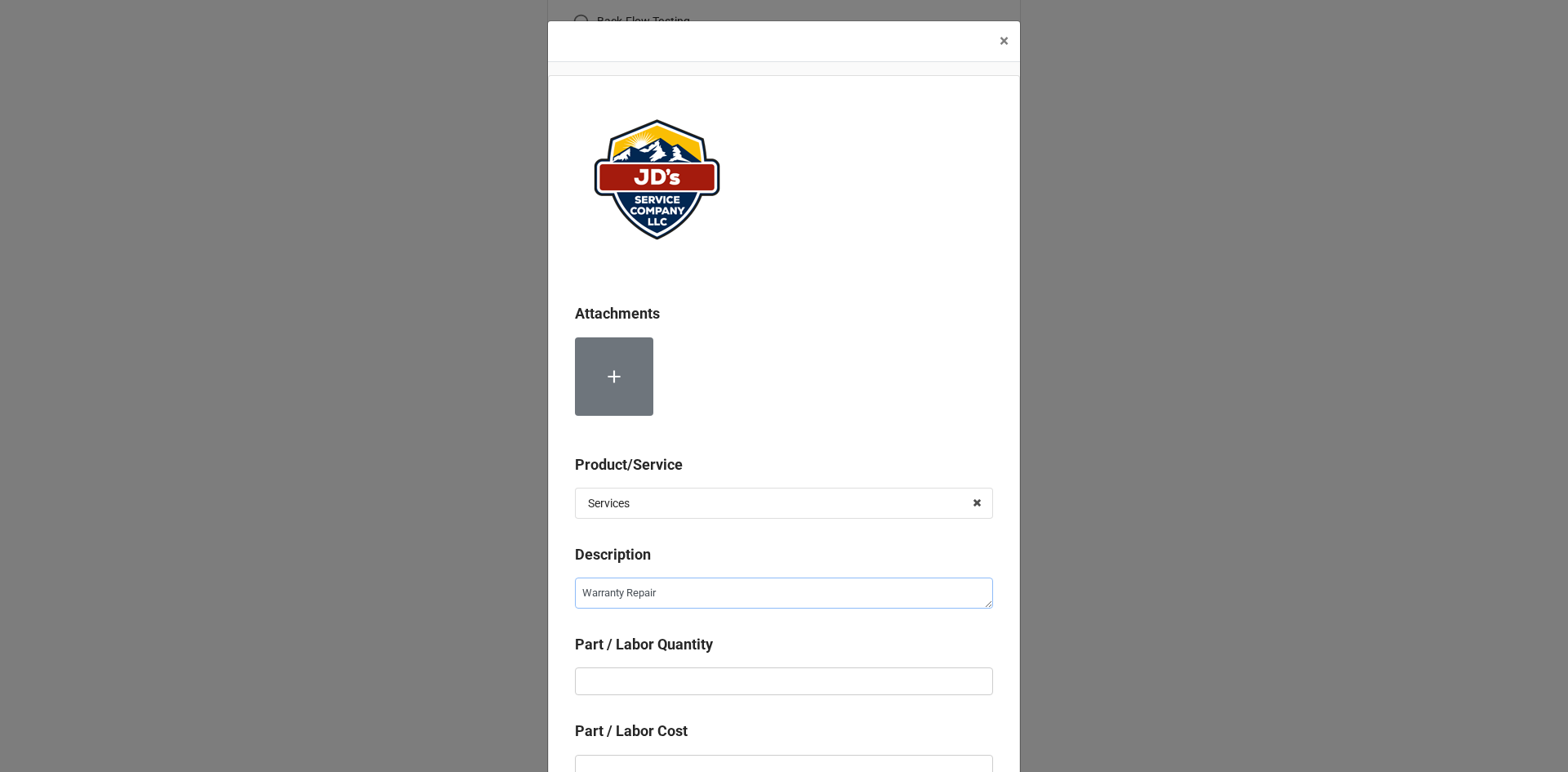
type textarea "x"
type textarea "1Warranty Repair"
type textarea "x"
type textarea "10Warranty Repair"
type textarea "x"
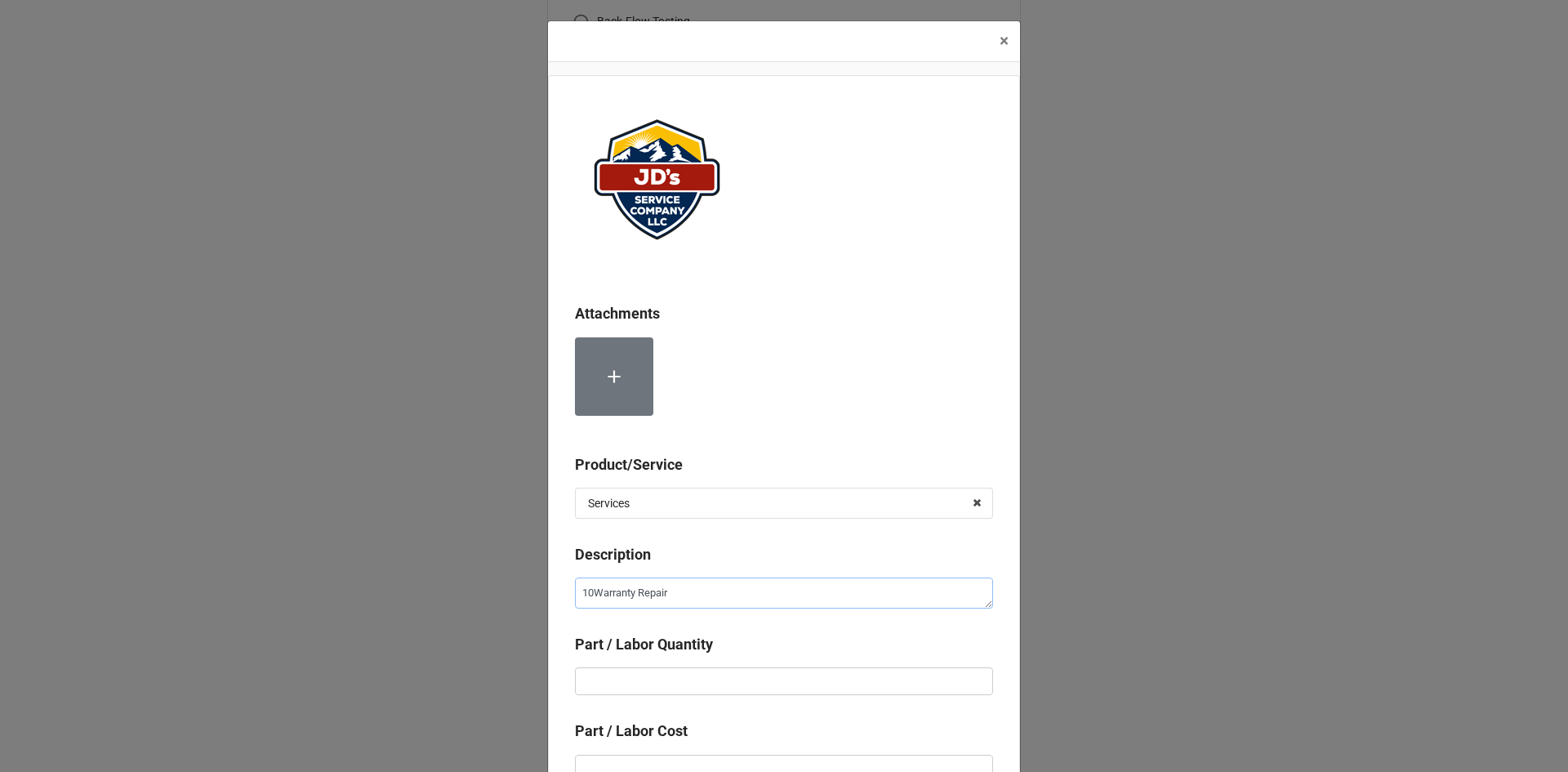
type textarea "100Warranty Repair"
type textarea "x"
type textarea "100%Warranty Repair"
type textarea "x"
type textarea "100% Warranty Repair"
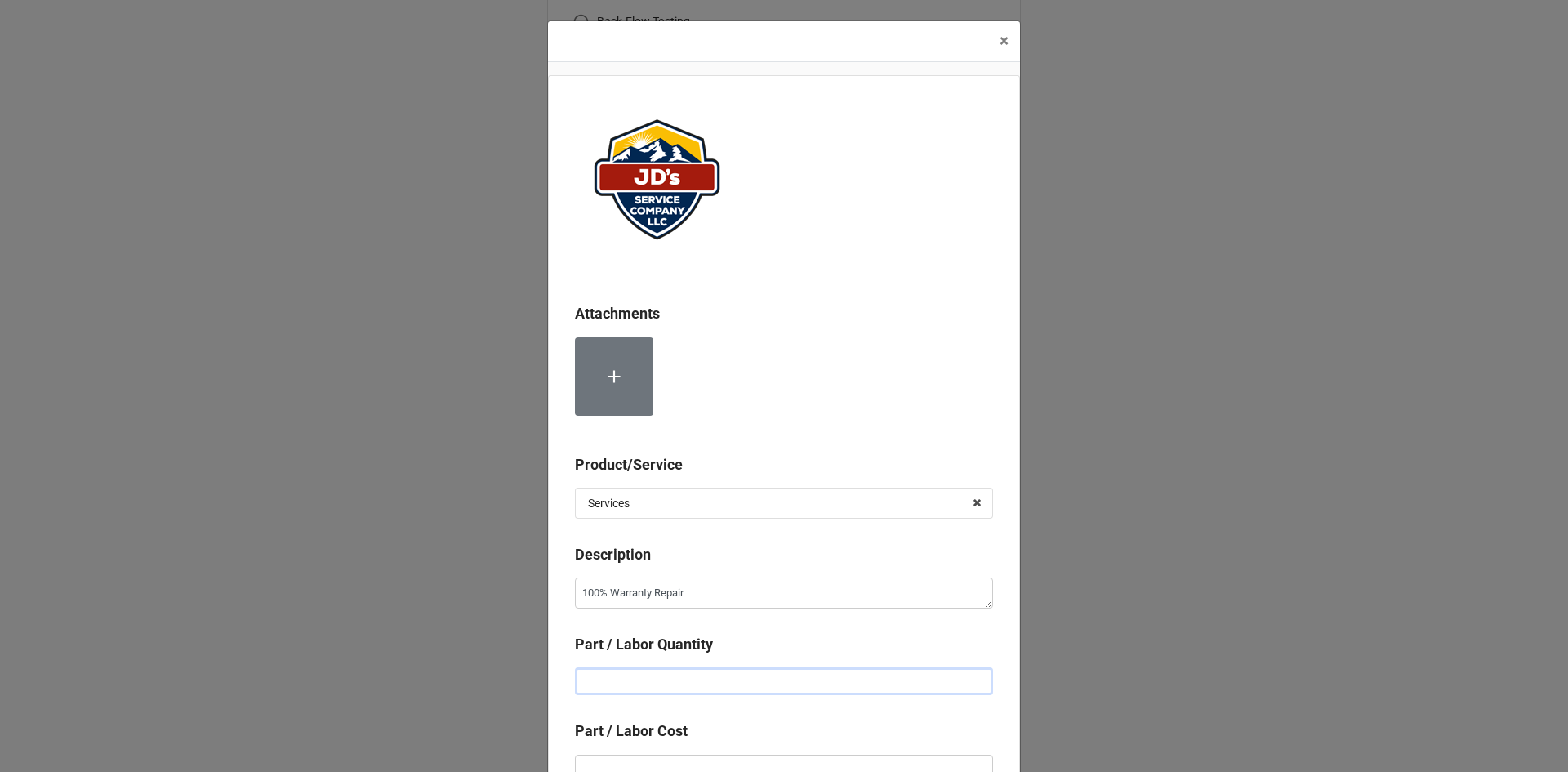
click at [704, 687] on input "text" at bounding box center [784, 680] width 418 height 28
type textarea "x"
type input "2"
type textarea "x"
type input "2."
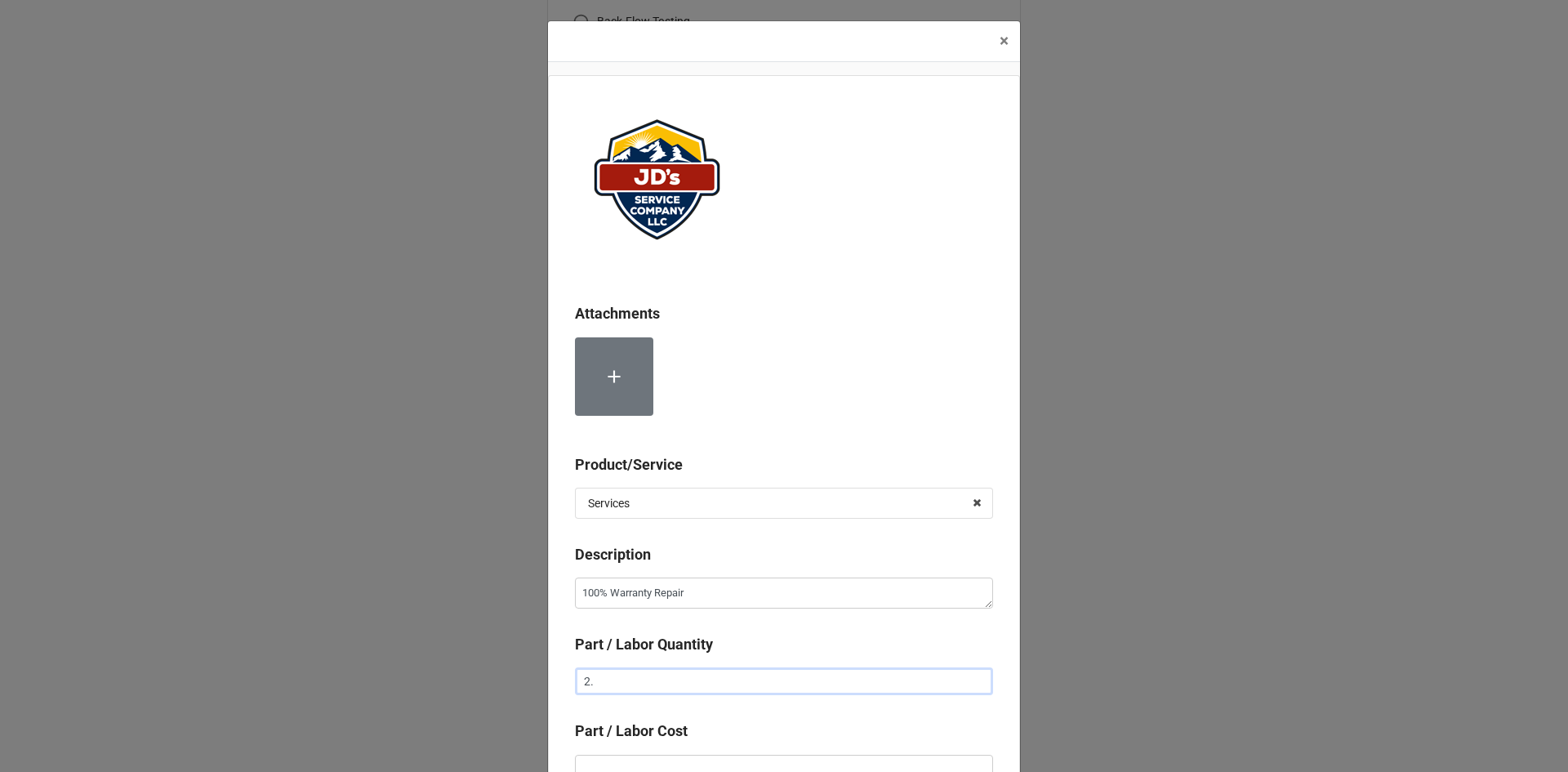
type textarea "x"
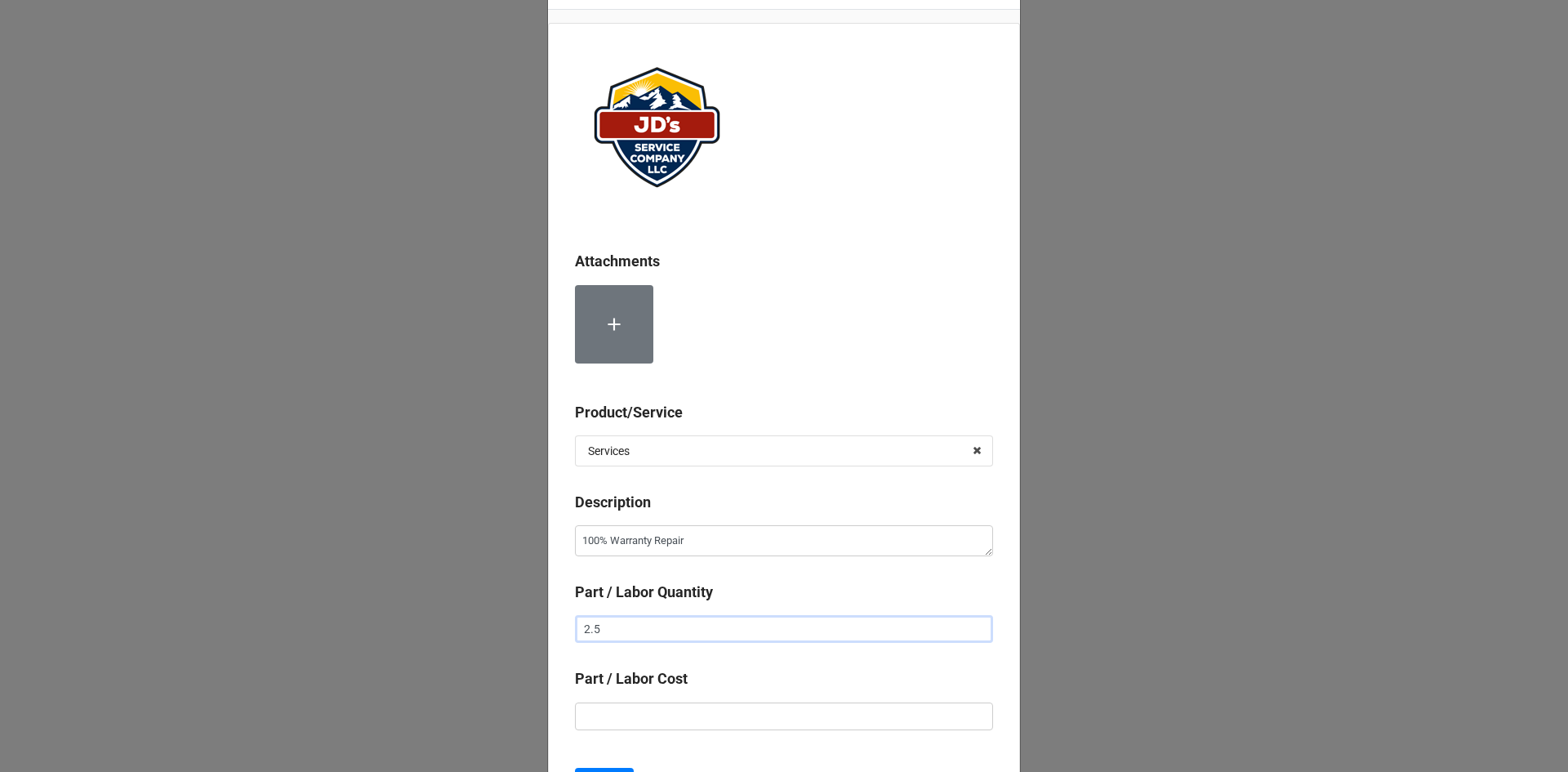
scroll to position [82, 0]
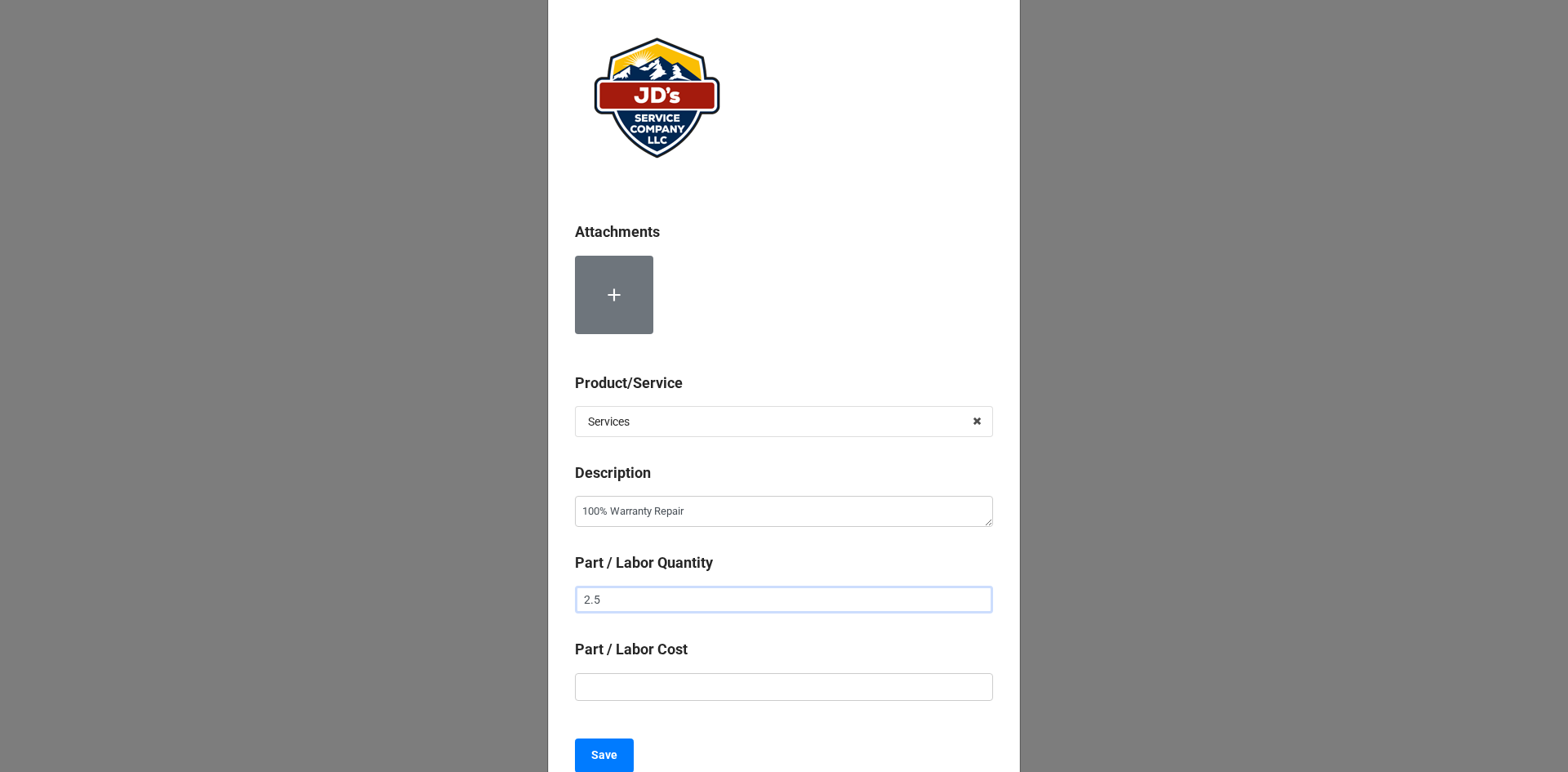
type input "2.5"
click at [800, 693] on input "text" at bounding box center [784, 687] width 418 height 28
type input "-"
type textarea "x"
type input "-$2.00"
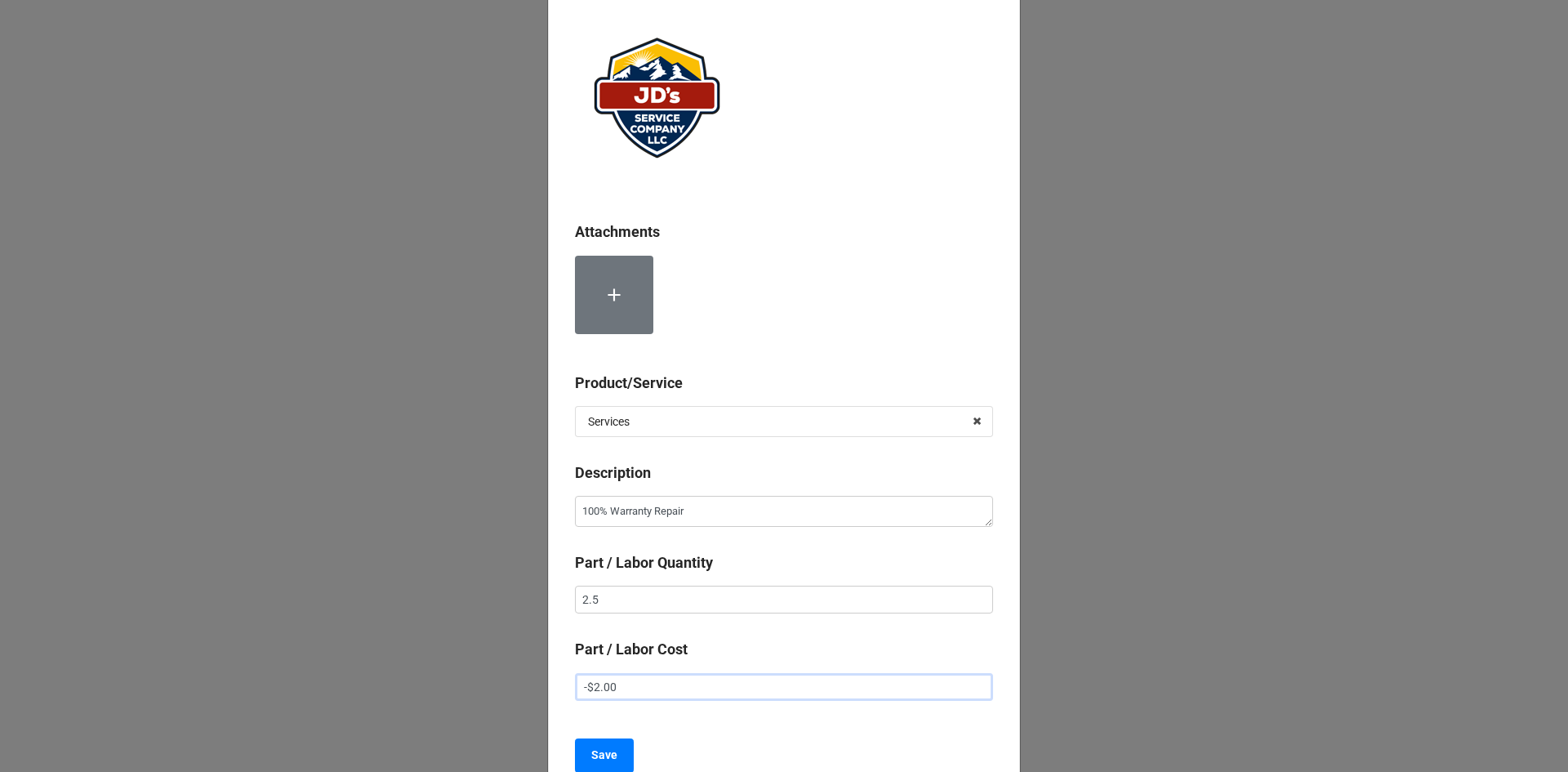
type textarea "x"
type input "-$22.00"
type textarea "x"
type input "-$225.00"
click at [612, 757] on b "Save" at bounding box center [604, 754] width 26 height 17
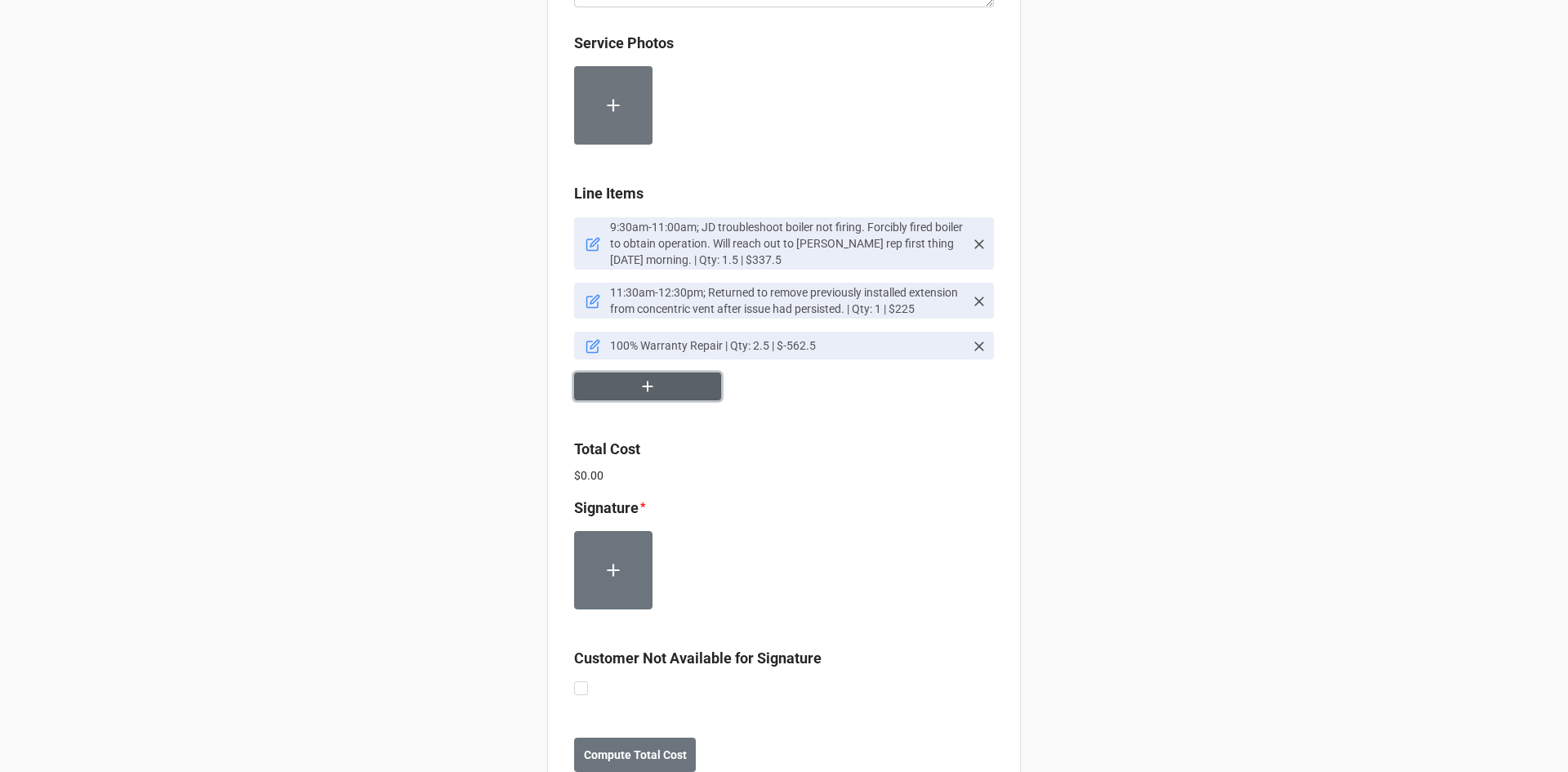
scroll to position [980, 0]
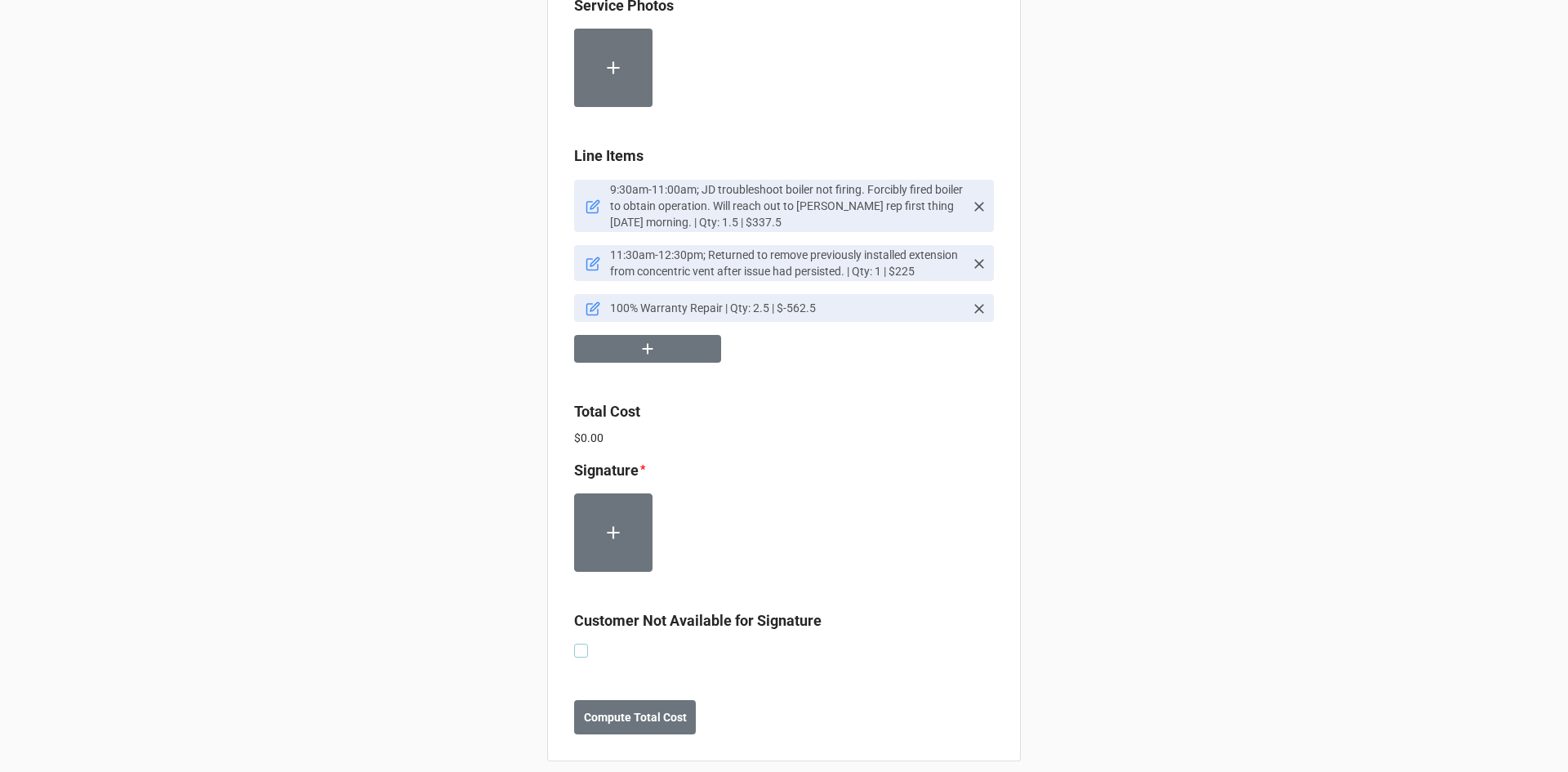
click at [574, 644] on label at bounding box center [581, 644] width 14 height 0
checkbox input "true"
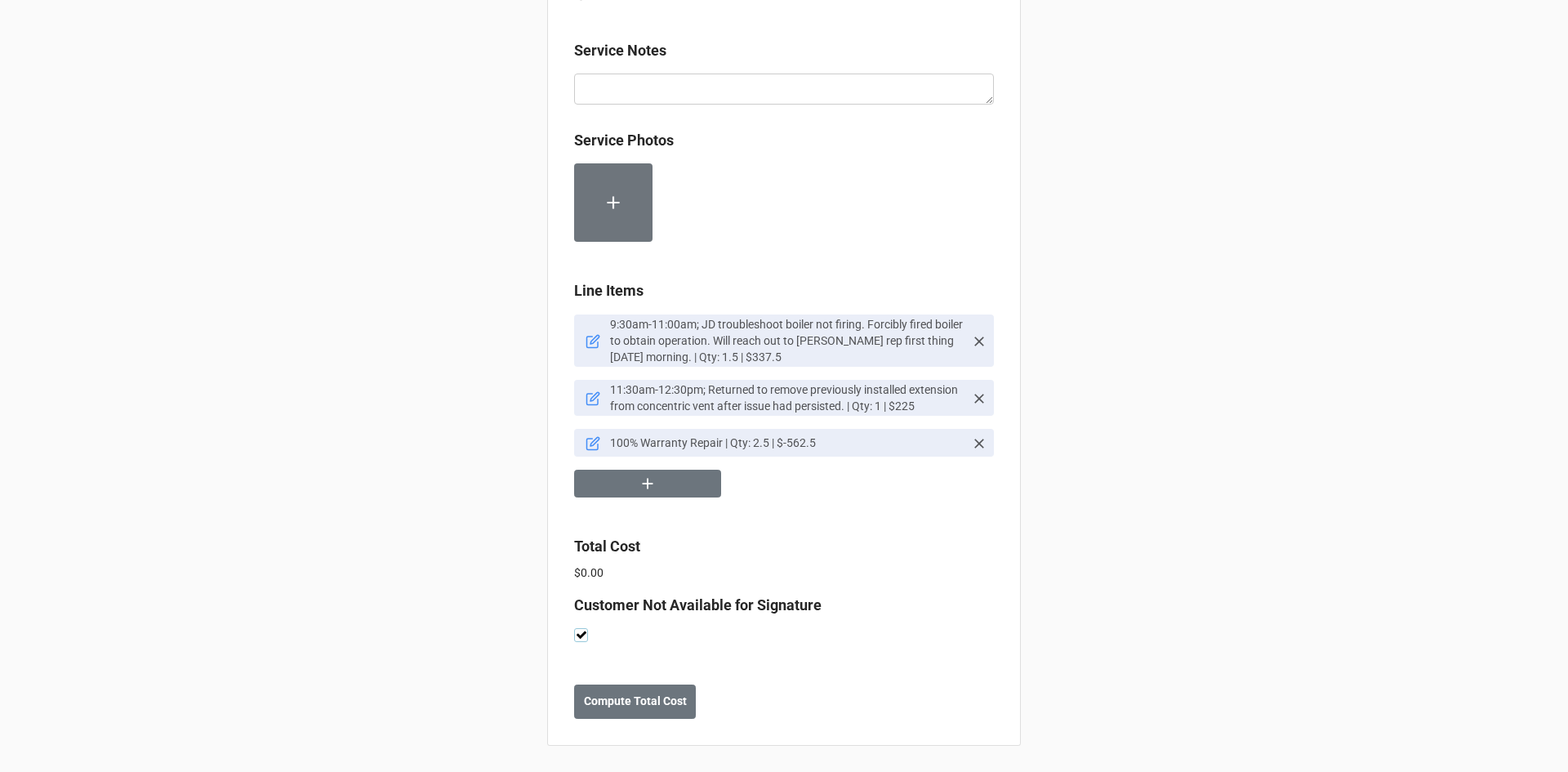
scroll to position [846, 0]
click at [663, 705] on b "Compute Total Cost" at bounding box center [636, 701] width 103 height 17
click at [593, 704] on b "Save" at bounding box center [603, 701] width 26 height 17
